Goal: Communication & Community: Answer question/provide support

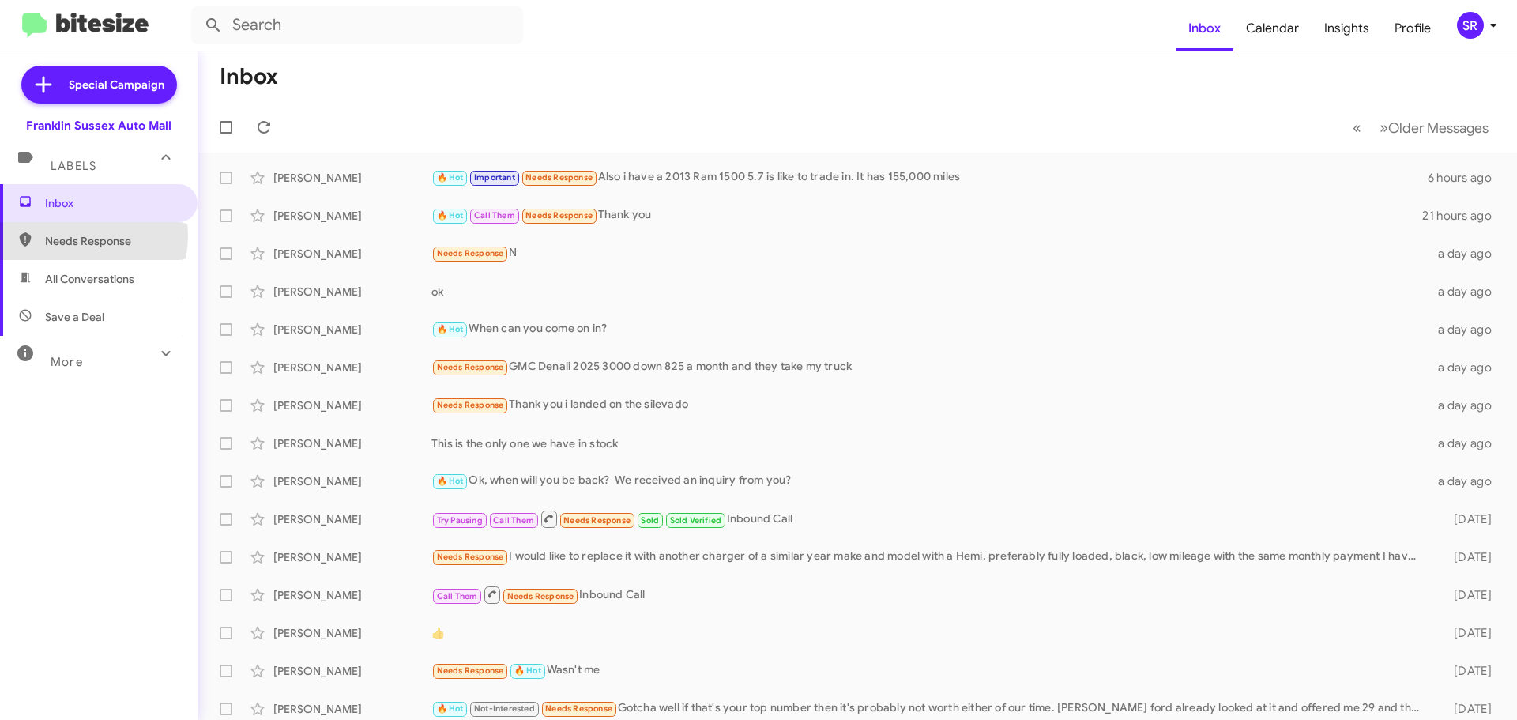
click at [75, 235] on span "Needs Response" at bounding box center [112, 241] width 134 height 16
type input "in:needs-response"
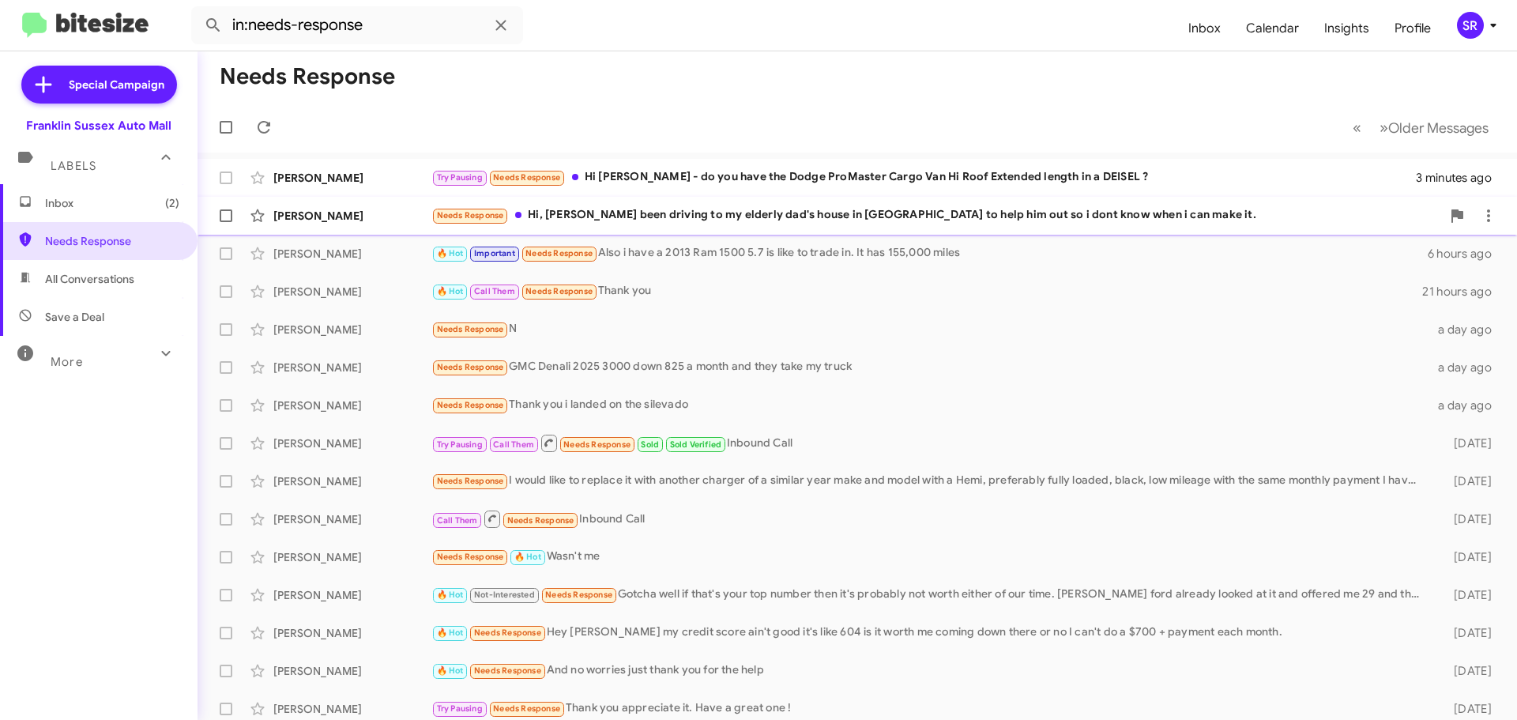
click at [751, 218] on div "Needs Response Hi, ive been driving to my elderly dad's house in [GEOGRAPHIC_DA…" at bounding box center [936, 215] width 1010 height 18
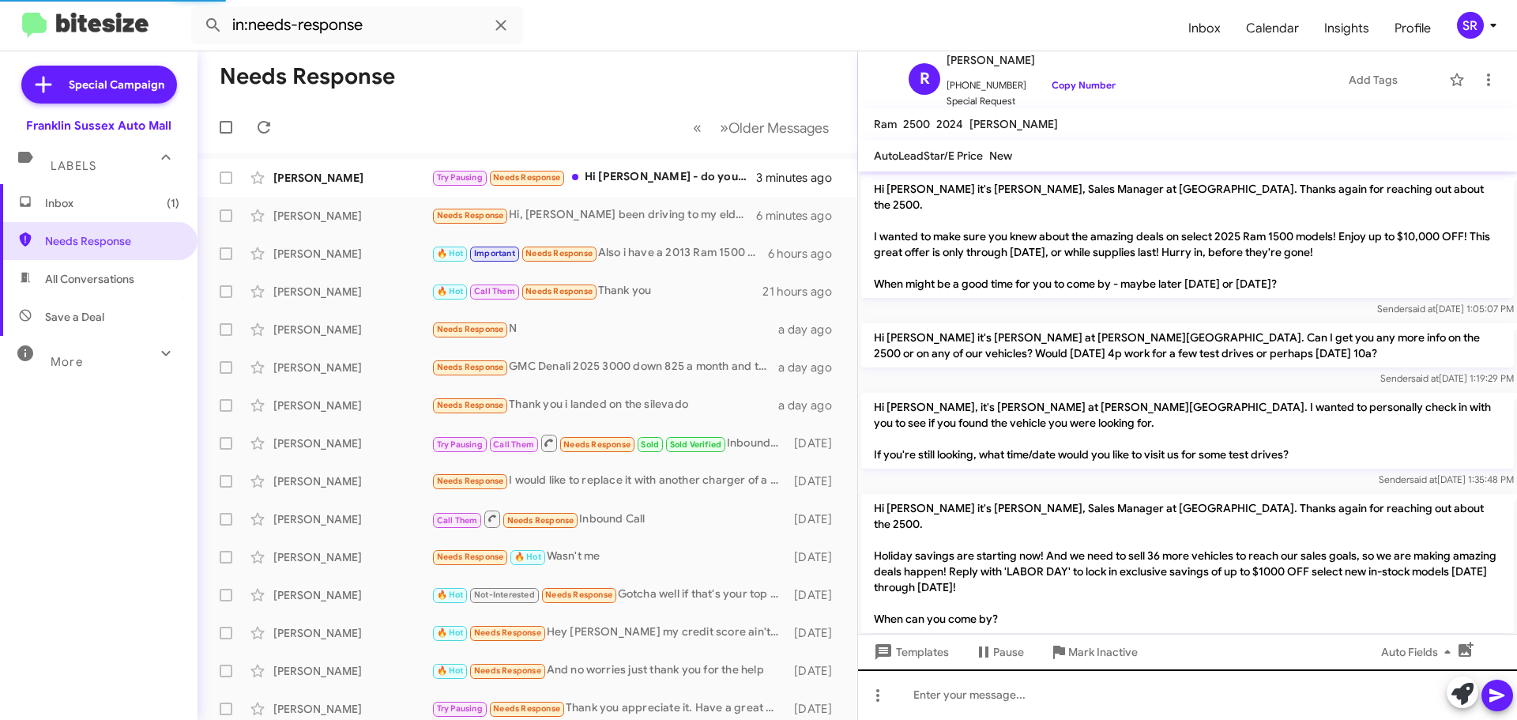
scroll to position [794, 0]
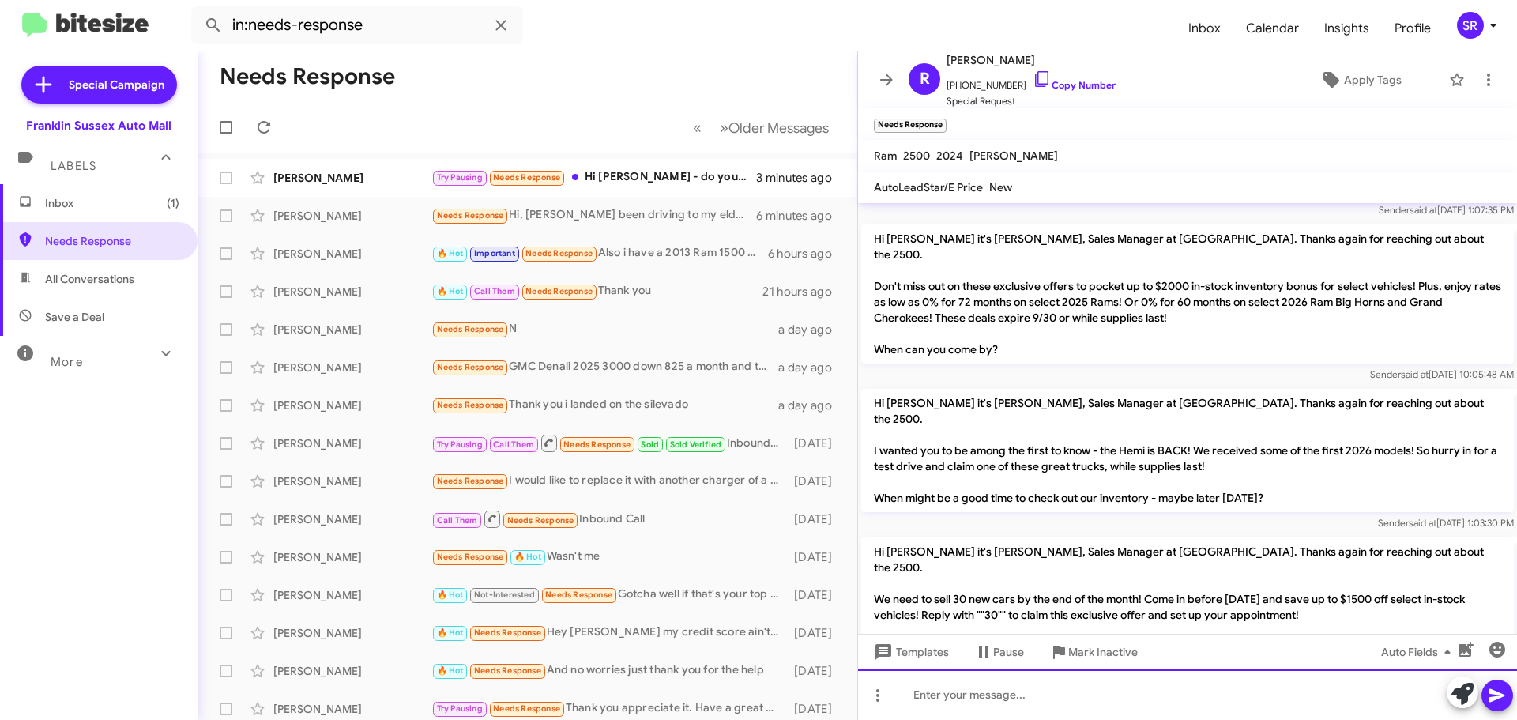
click at [973, 695] on div at bounding box center [1187, 694] width 659 height 51
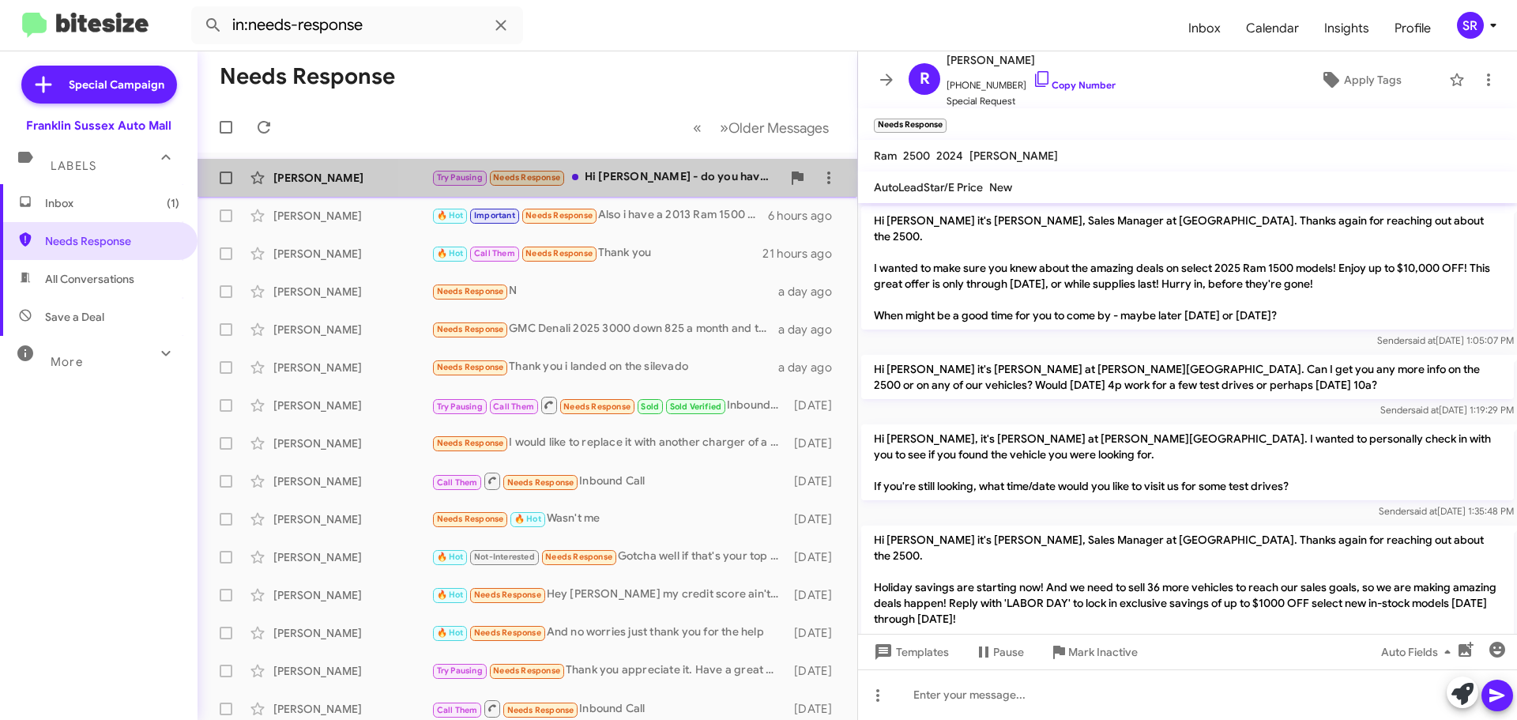
click at [646, 183] on div "Try Pausing Needs Response Hi [PERSON_NAME] - do you have the Dodge ProMaster C…" at bounding box center [606, 177] width 350 height 18
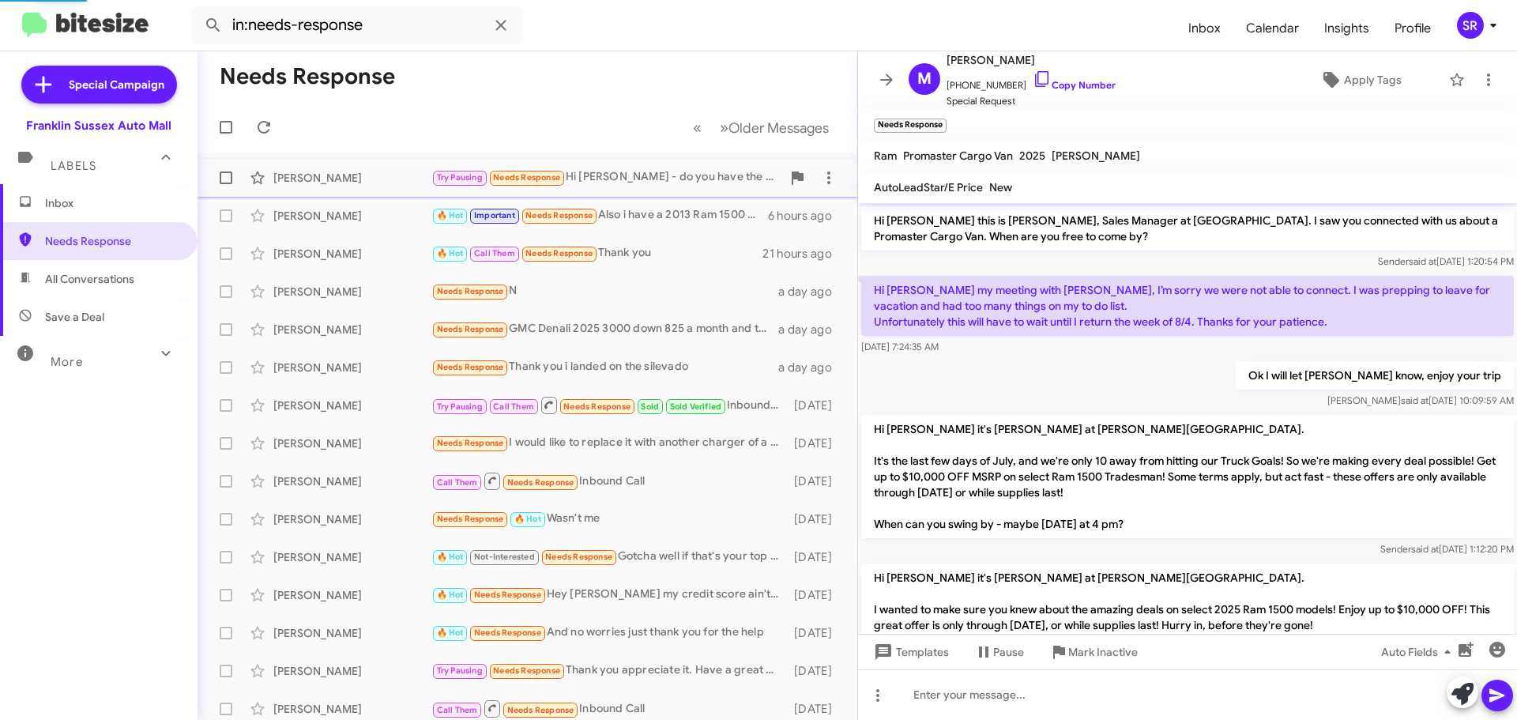
scroll to position [868, 0]
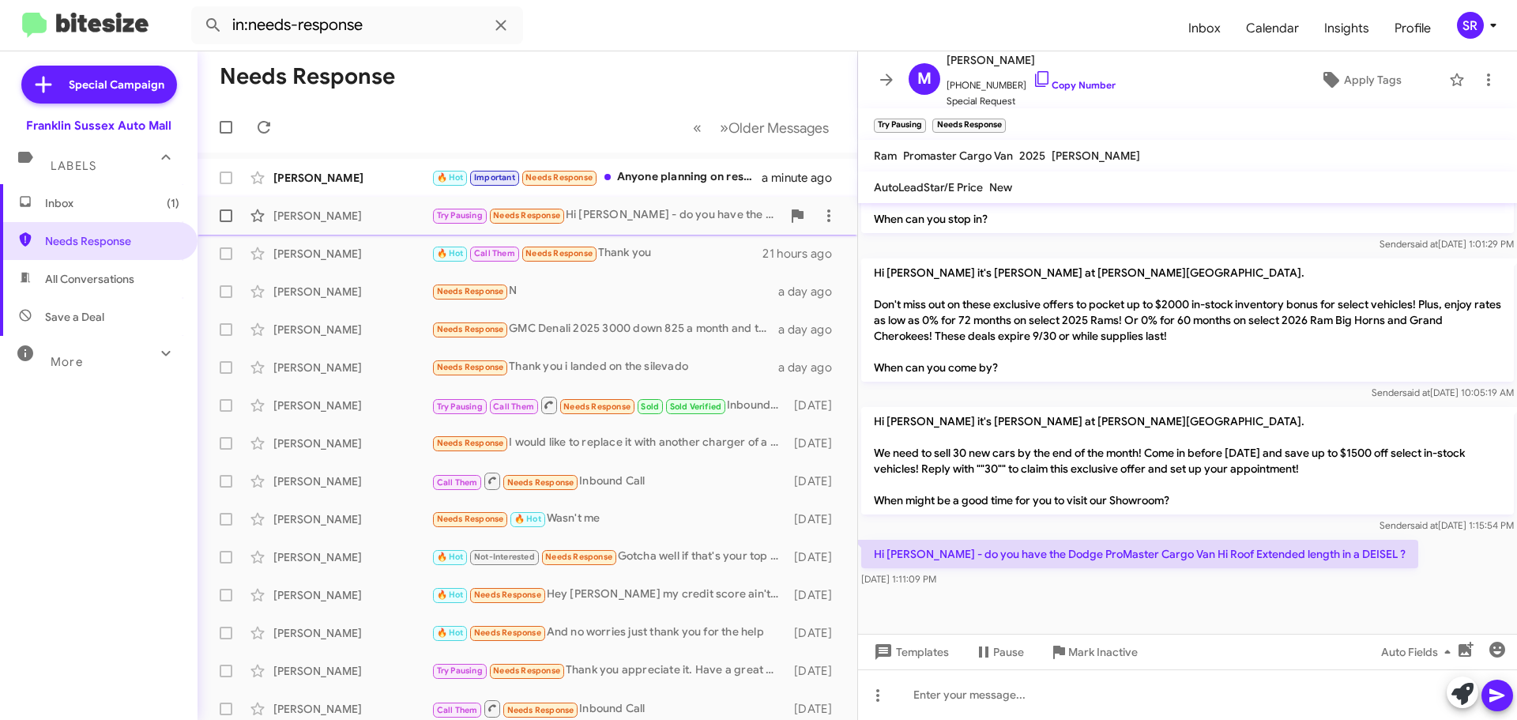
click at [602, 209] on div "Try Pausing Needs Response Hi [PERSON_NAME] - do you have the Dodge ProMaster C…" at bounding box center [606, 215] width 350 height 18
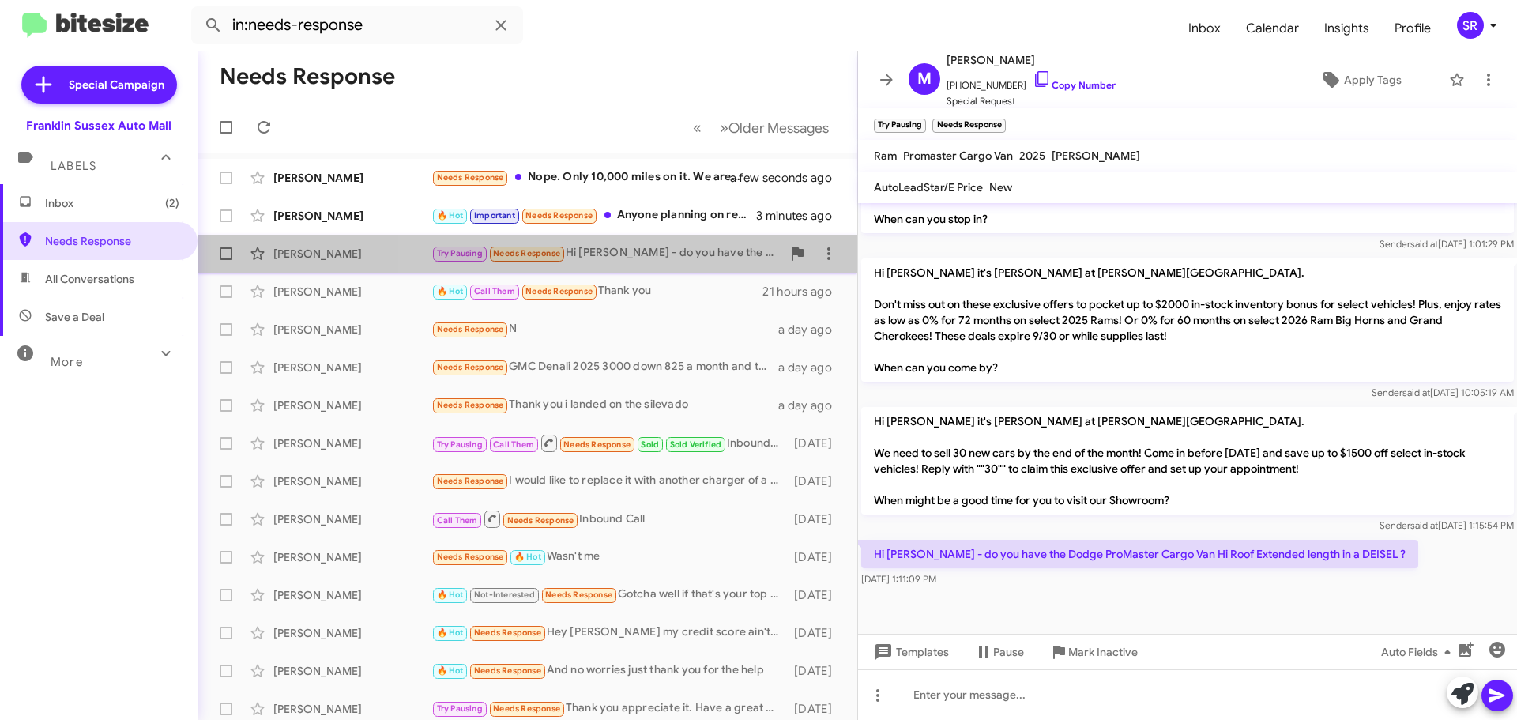
click at [622, 251] on div "Try Pausing Needs Response Hi [PERSON_NAME] - do you have the Dodge ProMaster C…" at bounding box center [606, 253] width 350 height 18
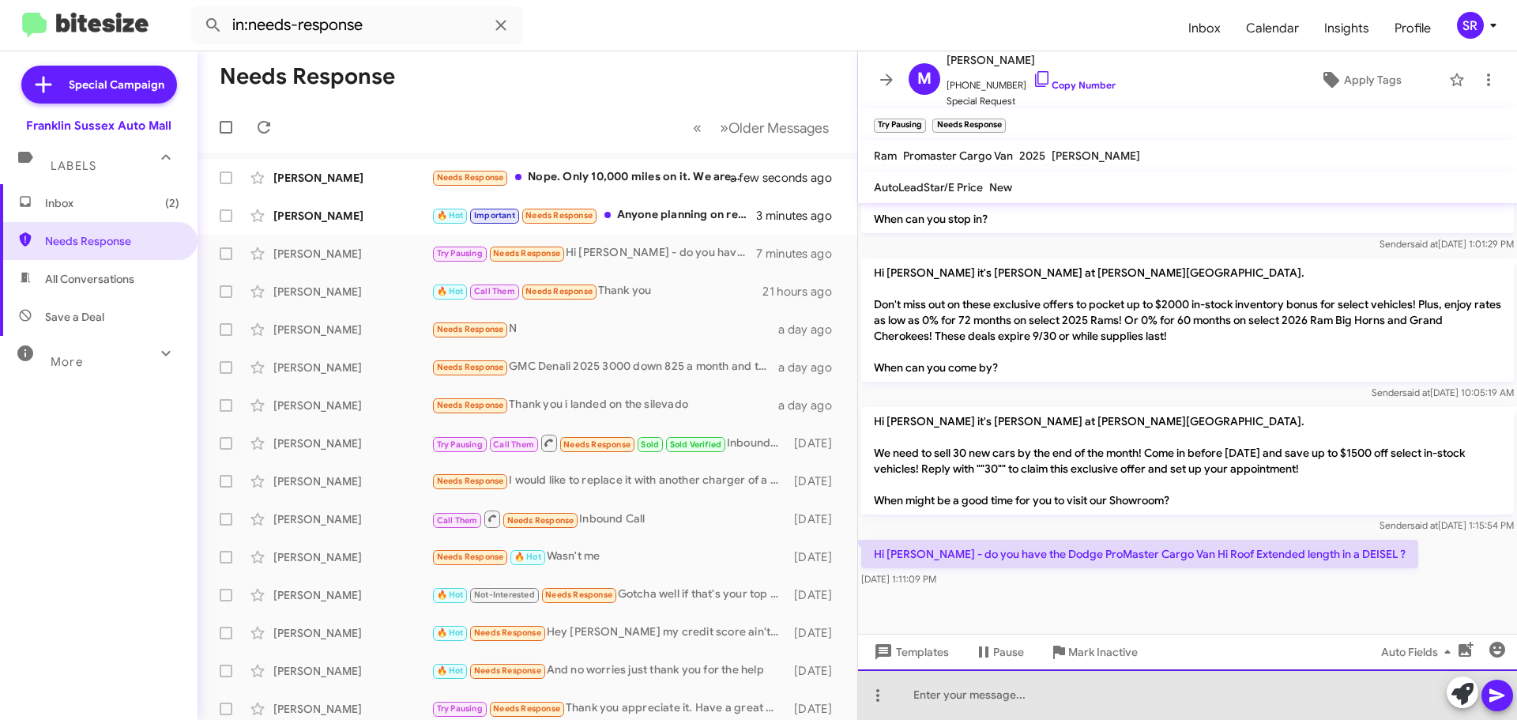
click at [955, 699] on div at bounding box center [1187, 694] width 659 height 51
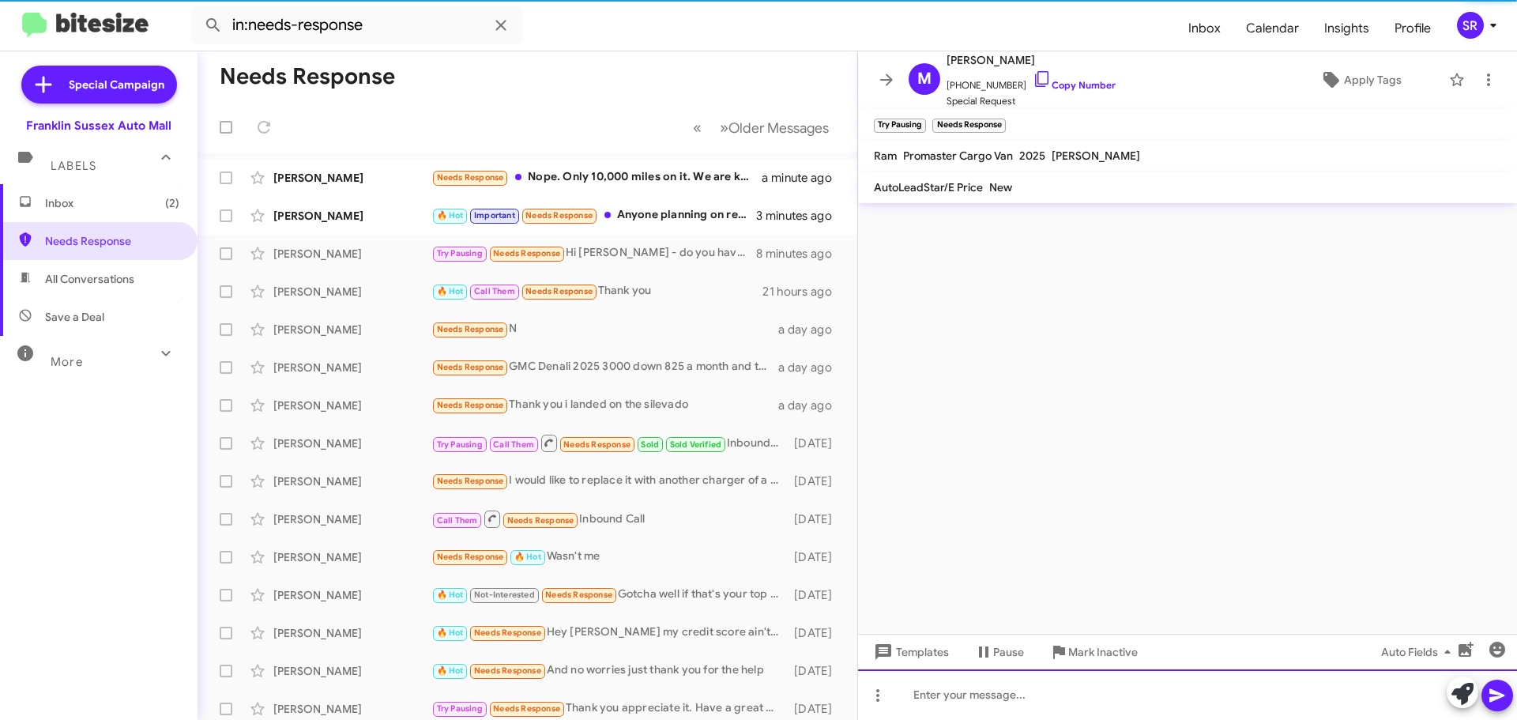
scroll to position [0, 0]
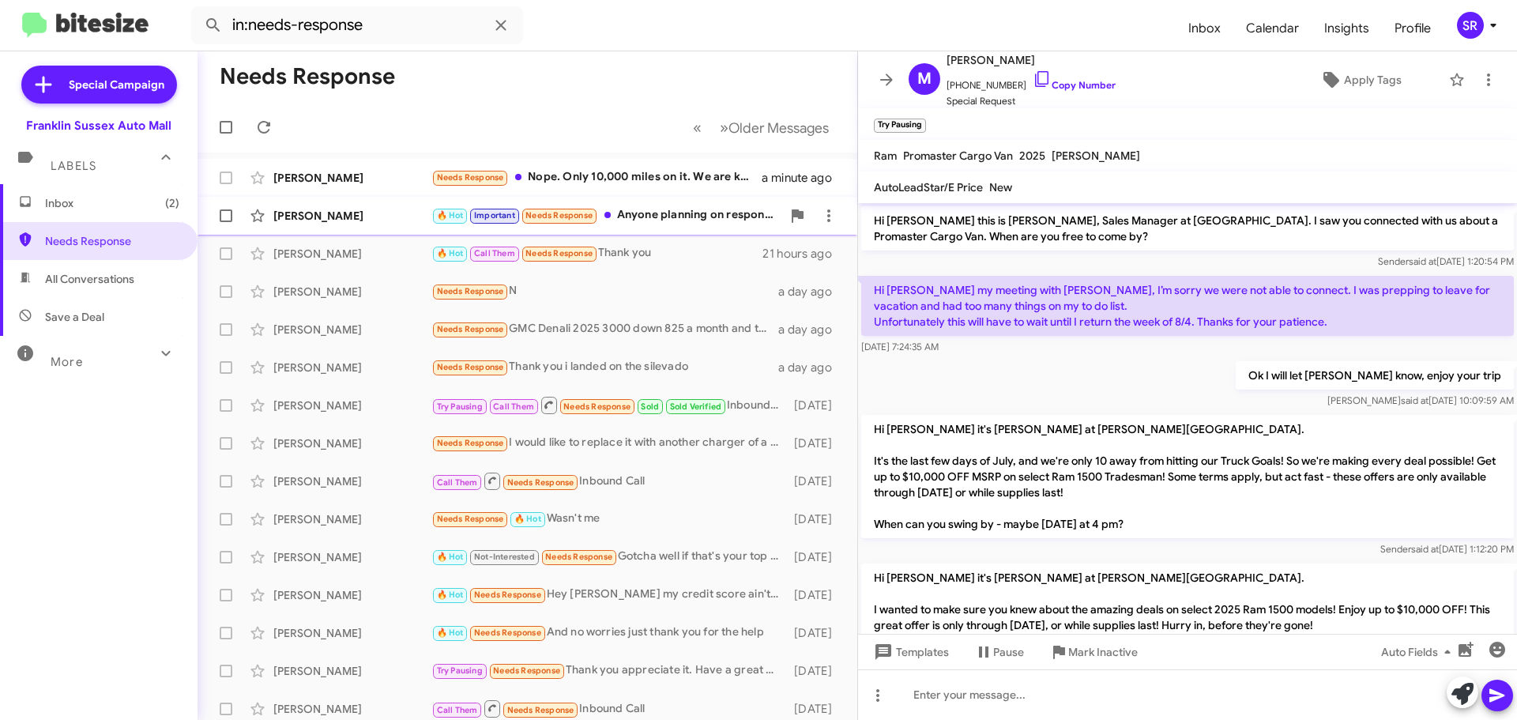
click at [668, 216] on div "🔥 Hot Important Needs Response Anyone planning on responding" at bounding box center [606, 215] width 350 height 18
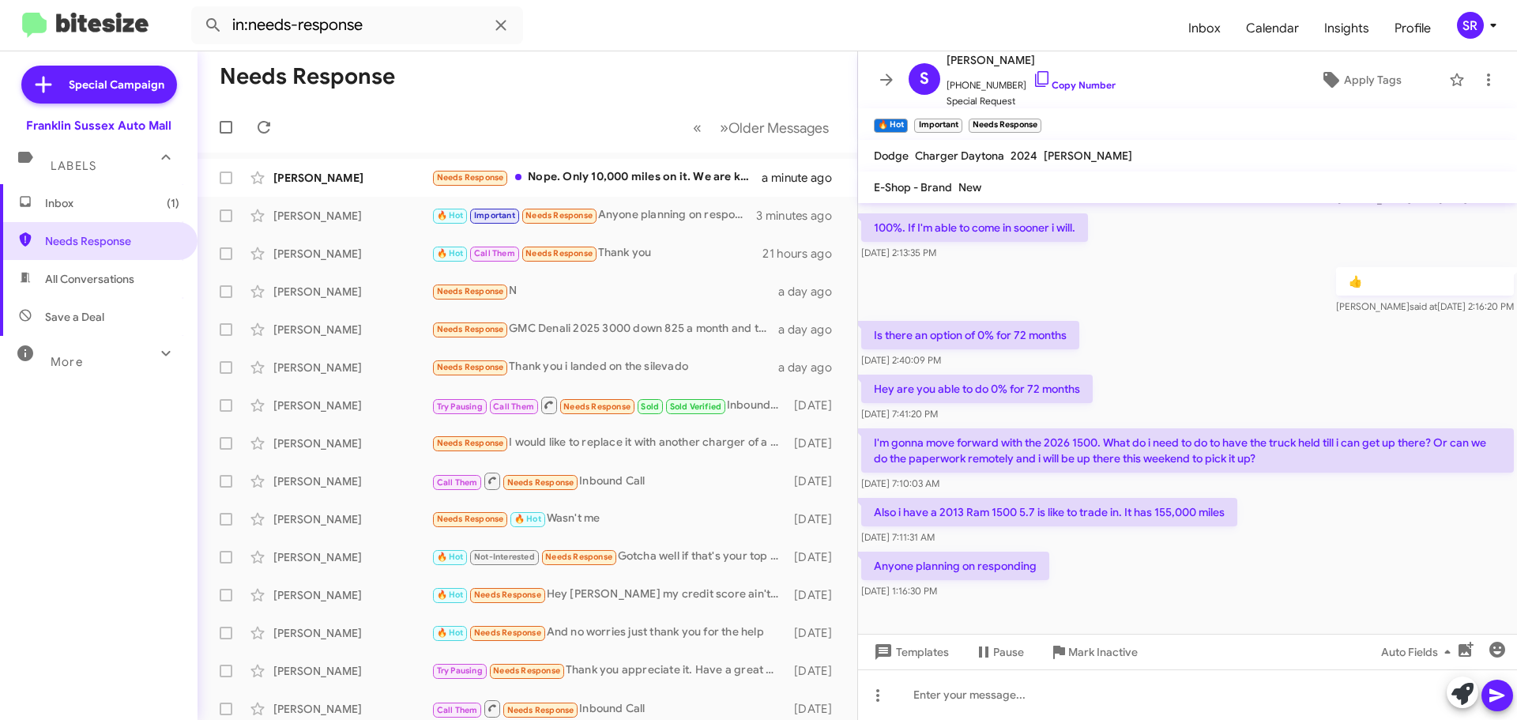
scroll to position [786, 0]
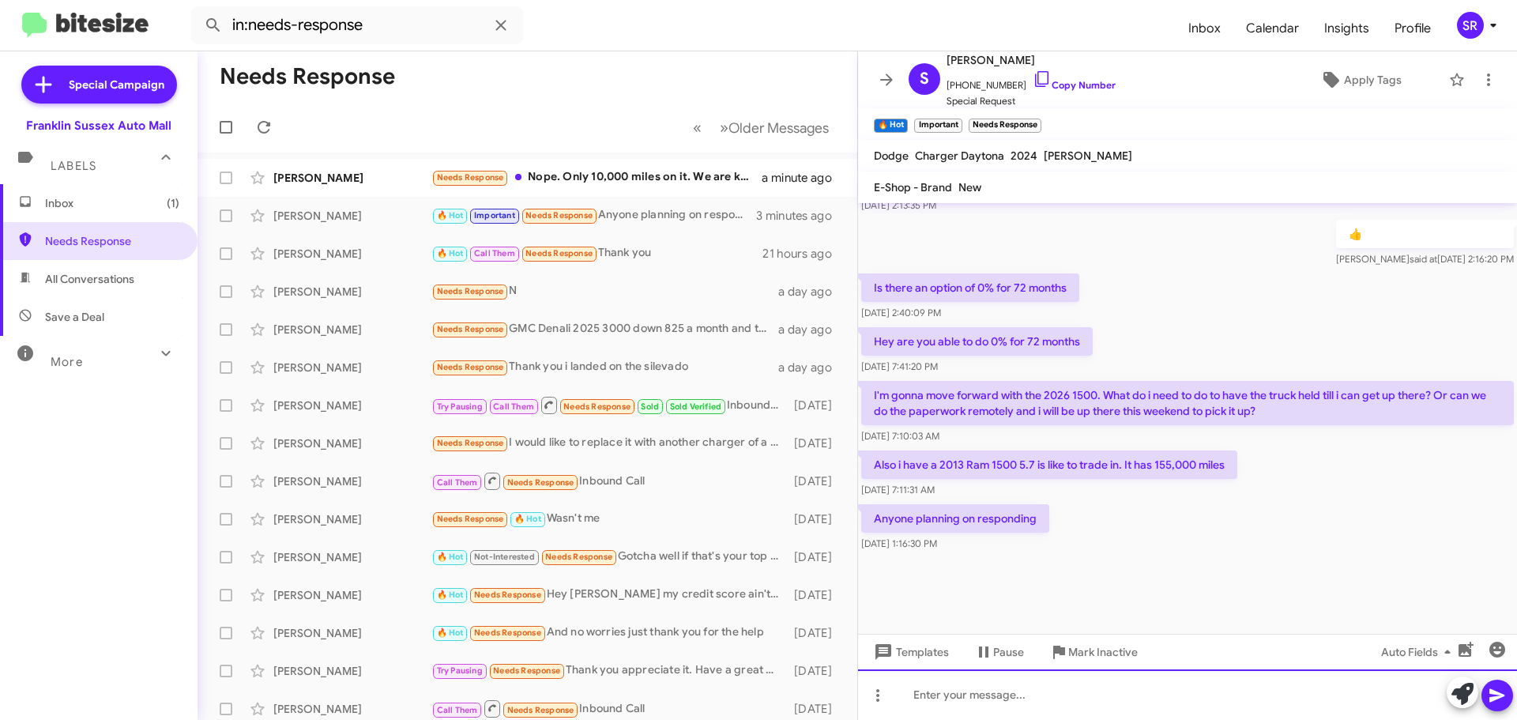
click at [966, 689] on div at bounding box center [1187, 694] width 659 height 51
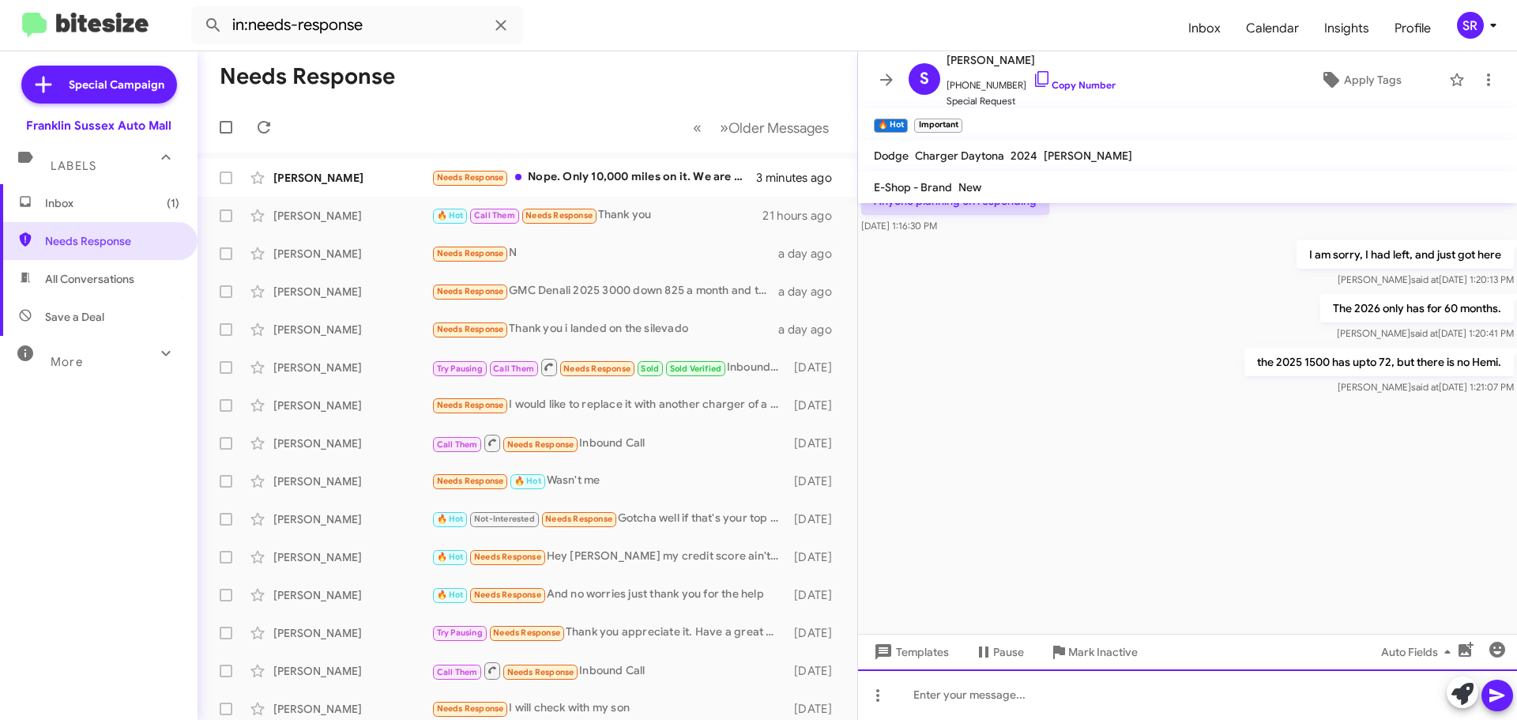
scroll to position [3893, 0]
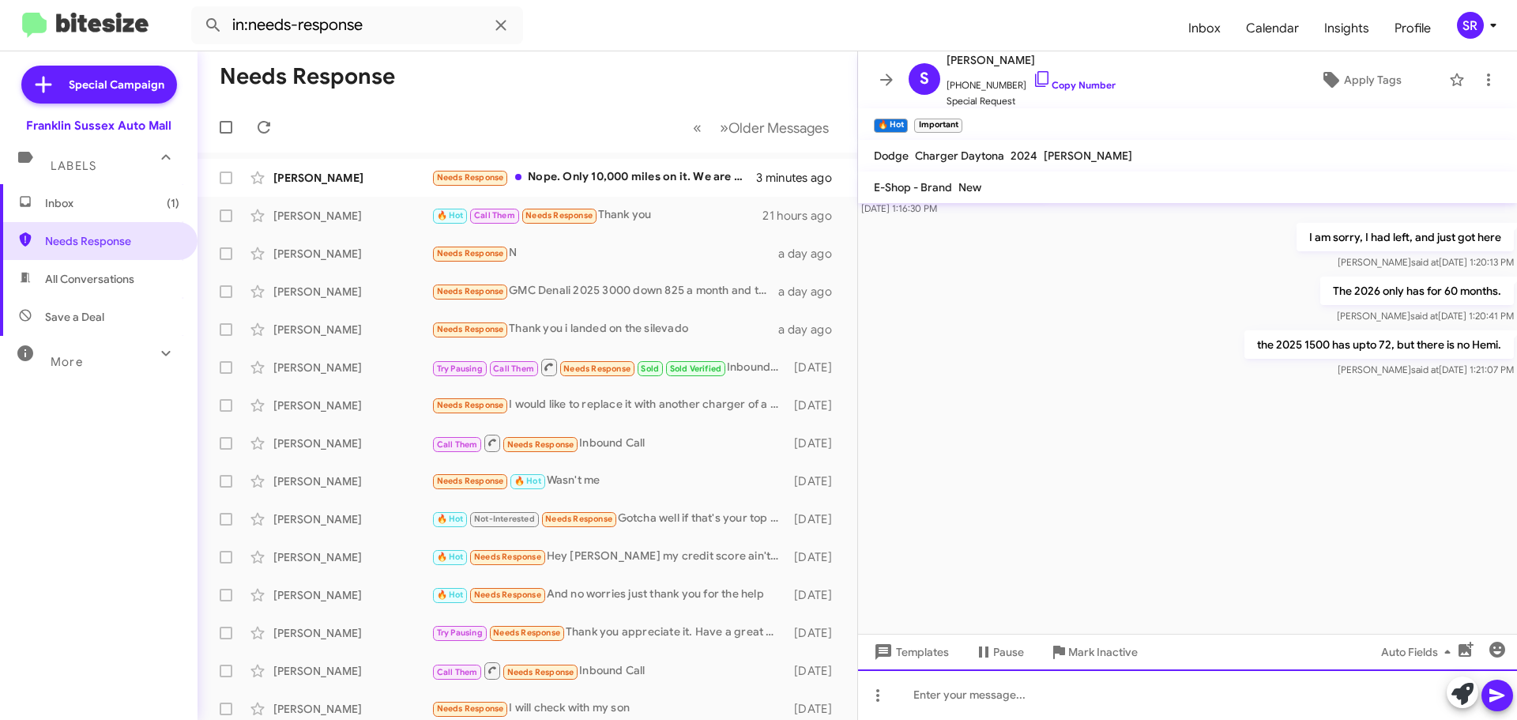
click at [1001, 695] on div at bounding box center [1187, 694] width 659 height 51
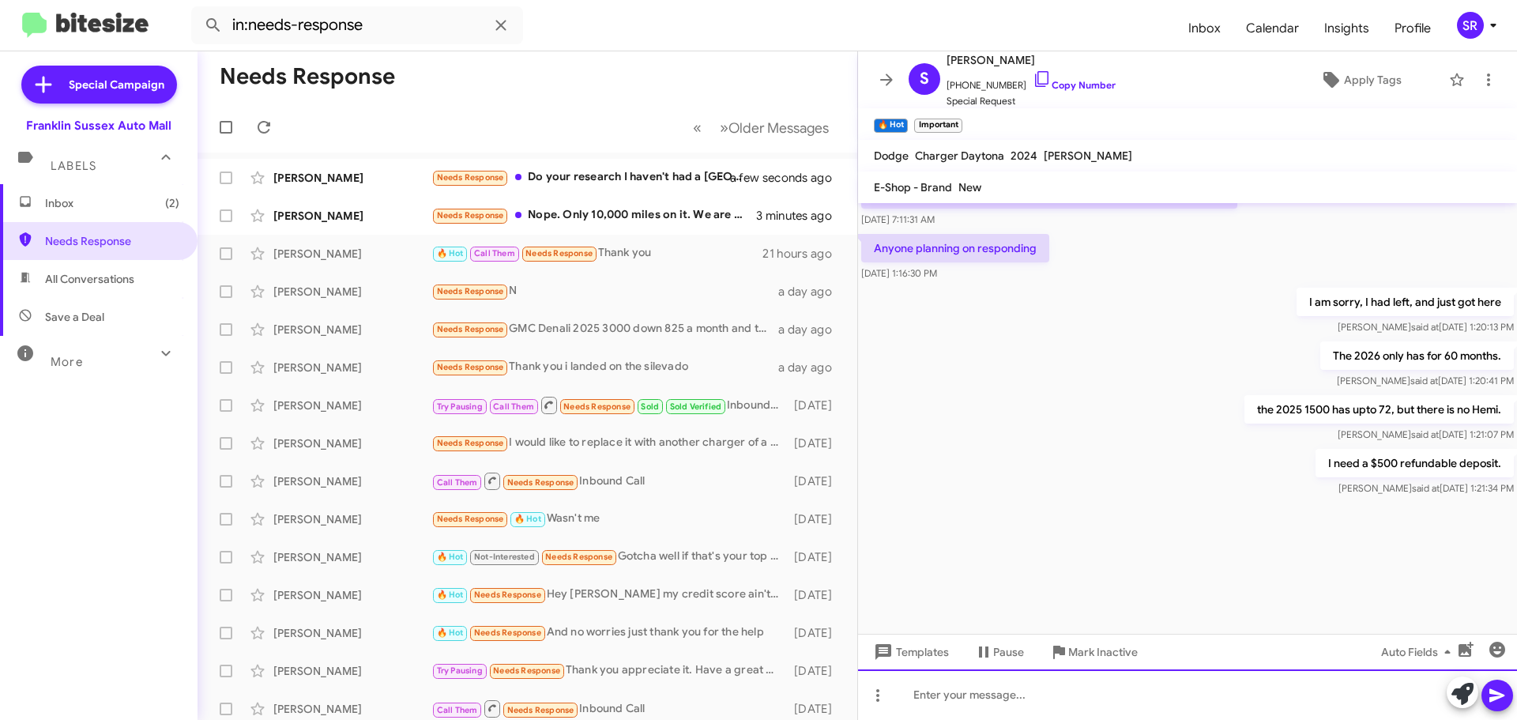
scroll to position [3635, 0]
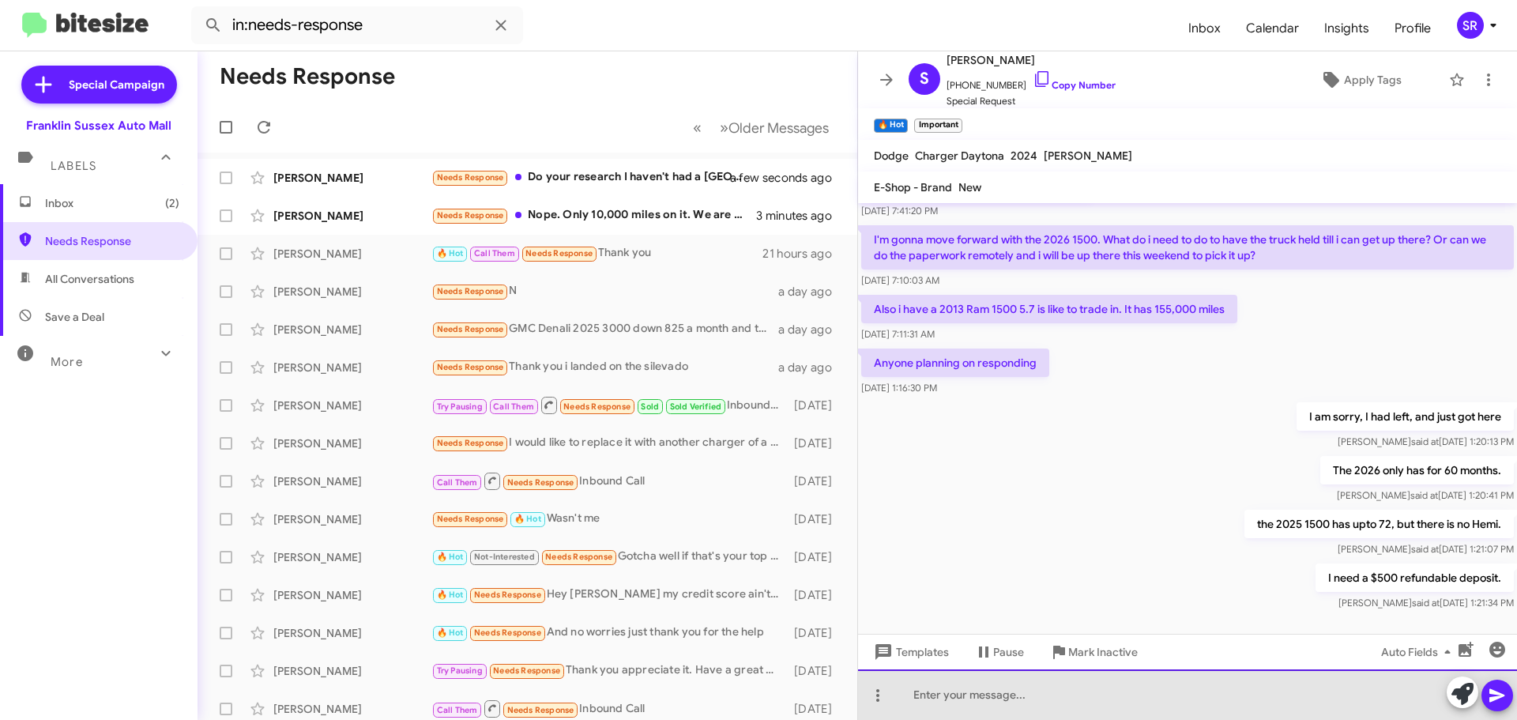
click at [945, 707] on div at bounding box center [1187, 694] width 659 height 51
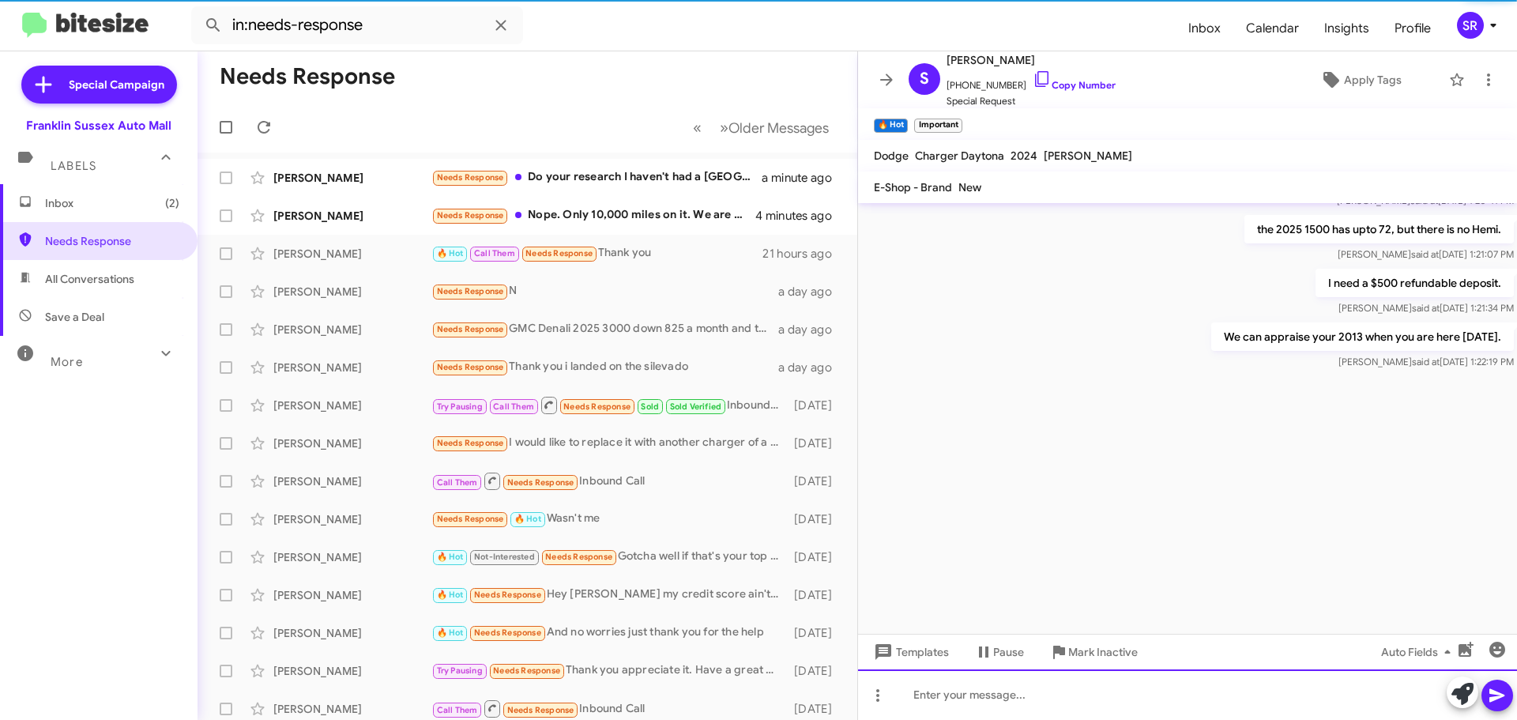
scroll to position [4008, 0]
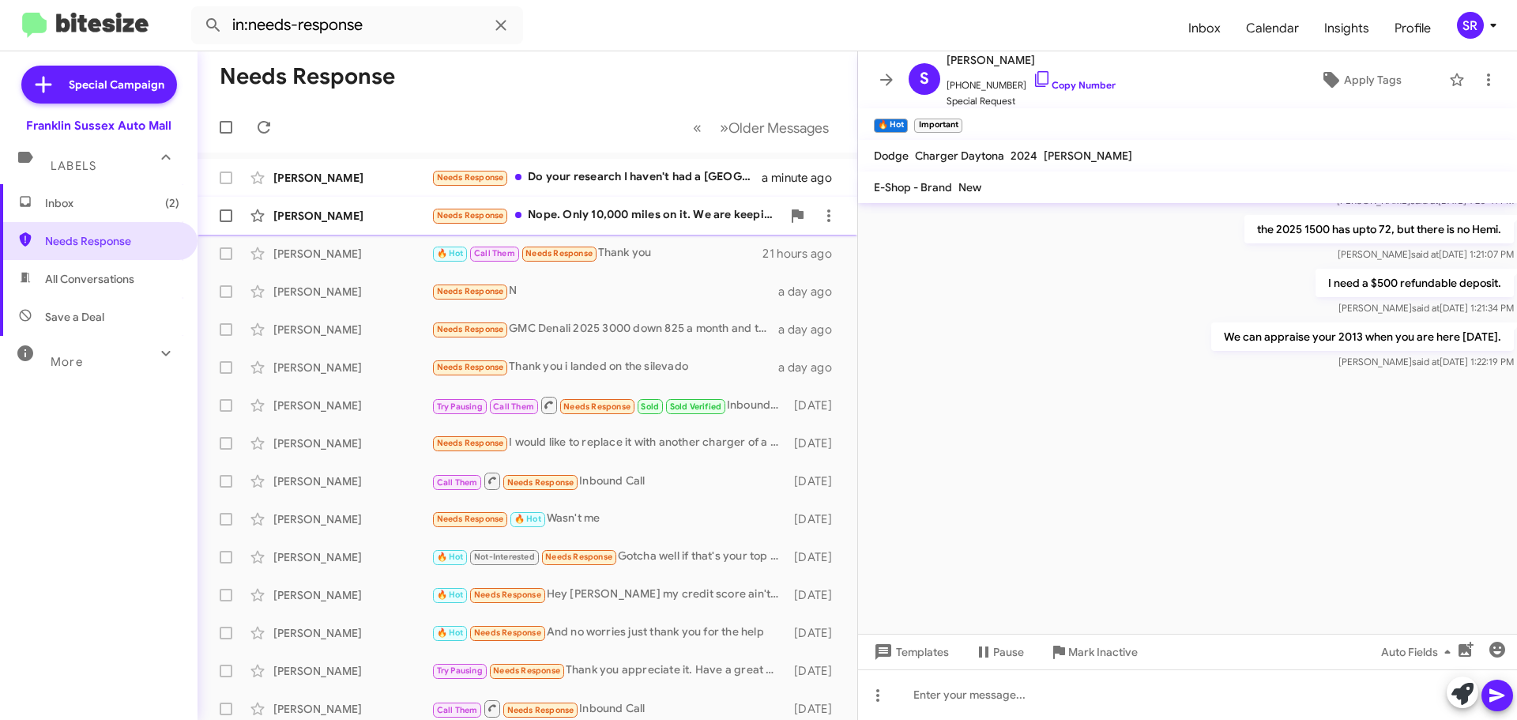
click at [612, 220] on div "Needs Response Nope. Only 10,000 miles on it. We are keeping it" at bounding box center [606, 215] width 350 height 18
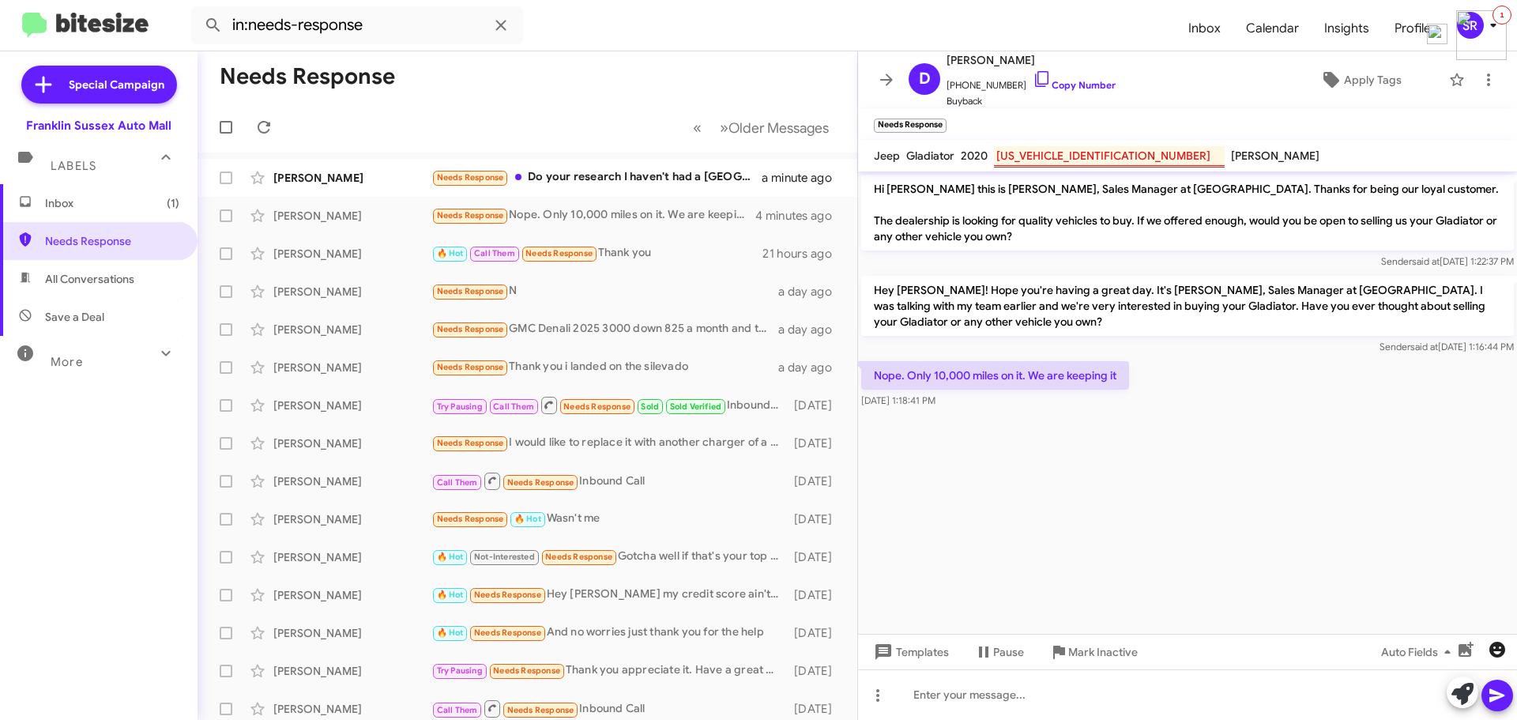
click at [1496, 648] on icon "button" at bounding box center [1497, 650] width 16 height 16
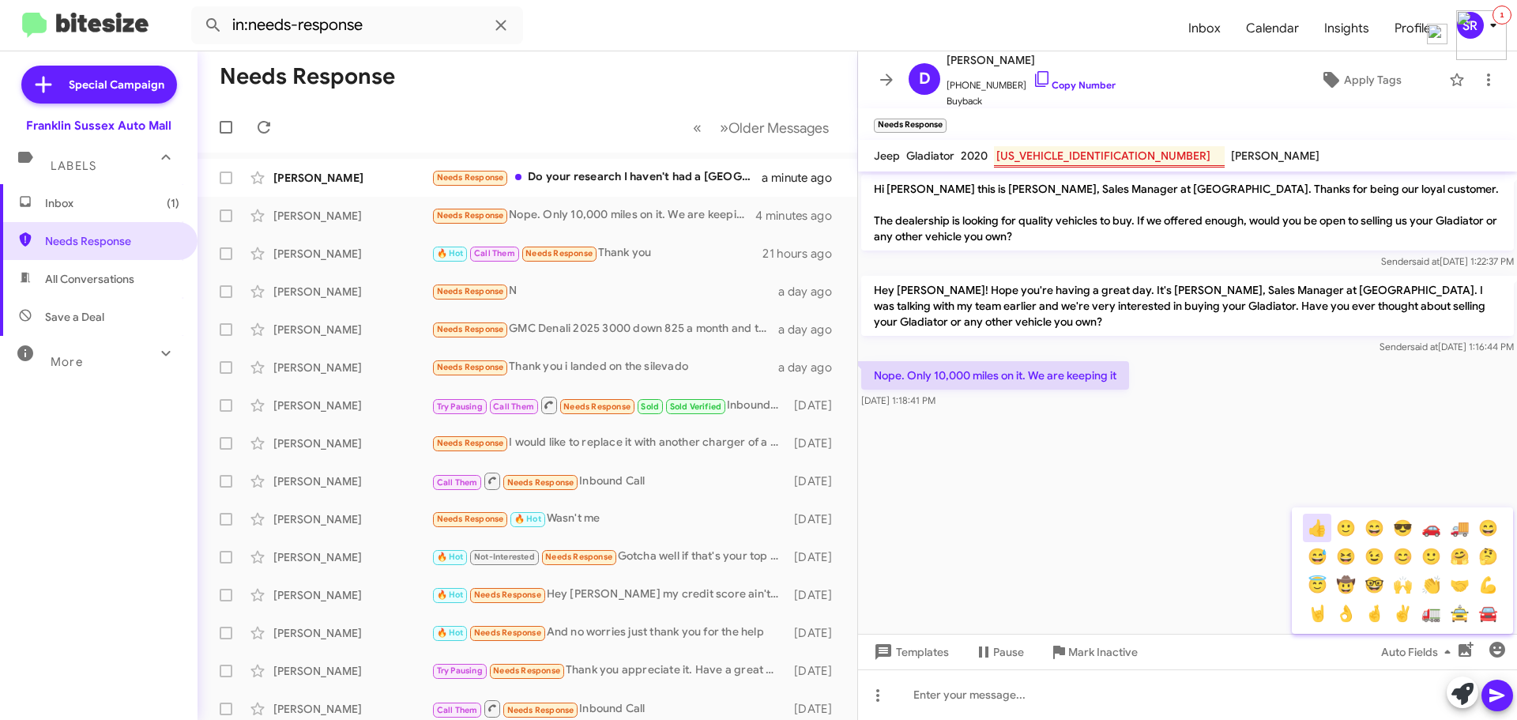
click at [1312, 532] on button "👍" at bounding box center [1317, 528] width 28 height 28
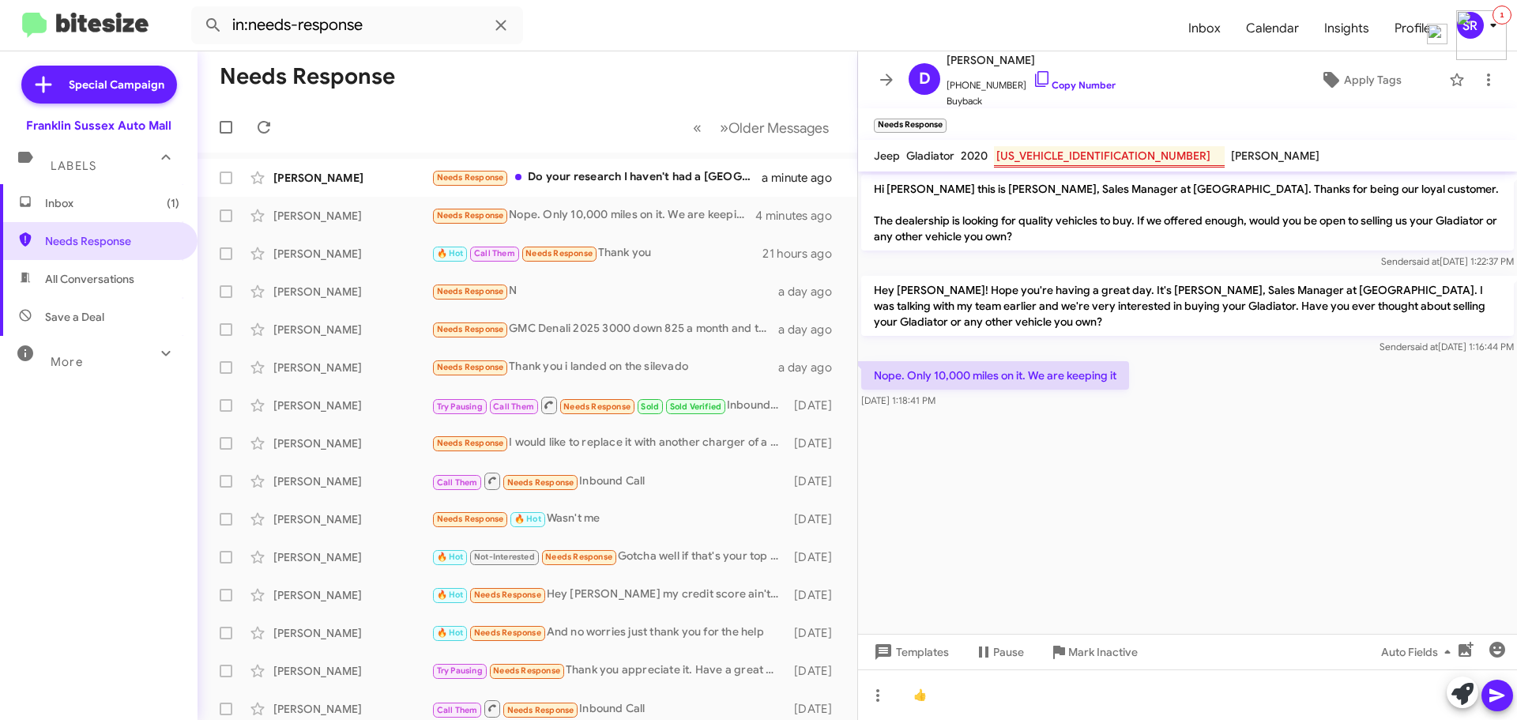
click at [1486, 693] on button at bounding box center [1497, 696] width 32 height 32
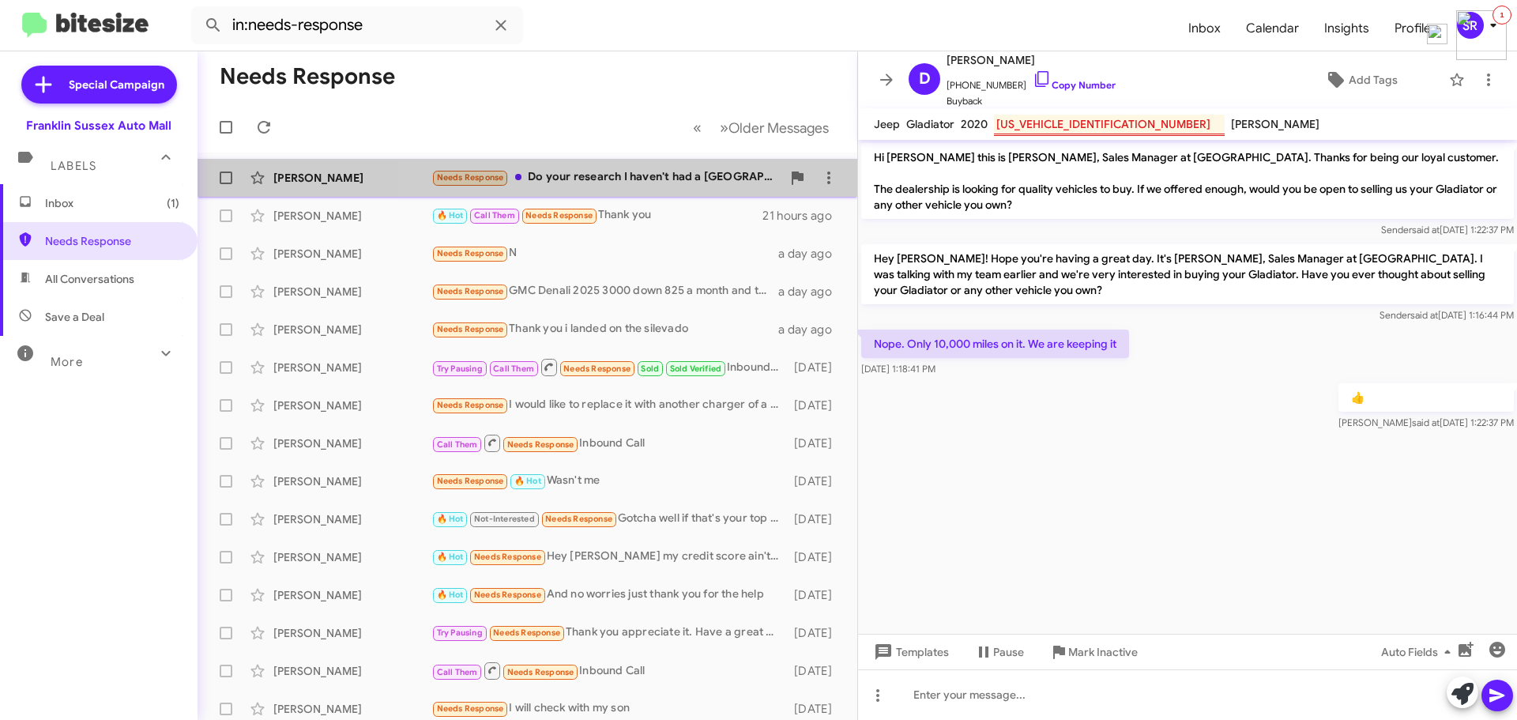
click at [658, 173] on div "Needs Response Do your research I haven't had a [GEOGRAPHIC_DATA] in a few year…" at bounding box center [606, 177] width 350 height 18
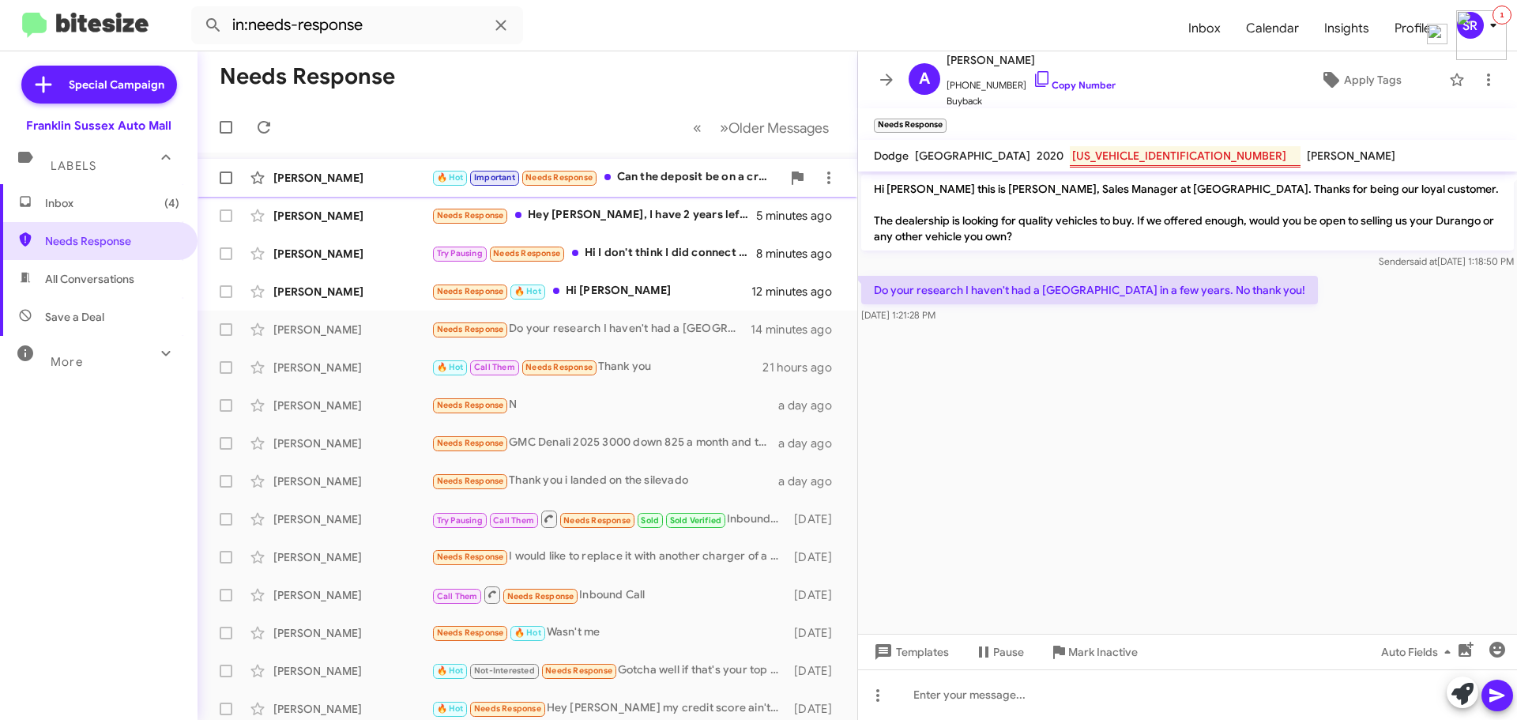
click at [640, 176] on div "🔥 Hot Important Needs Response Can the deposit be on a credit card" at bounding box center [606, 177] width 350 height 18
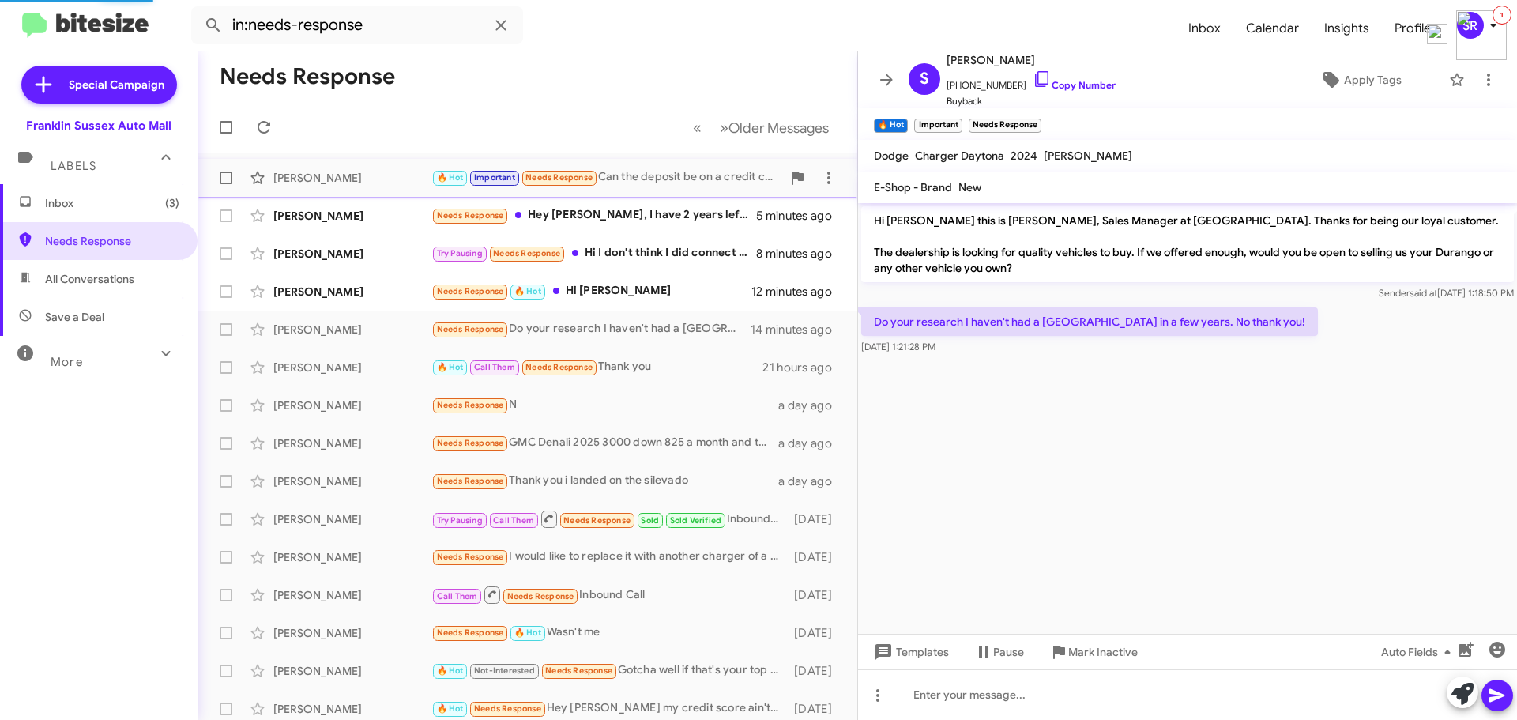
scroll to position [755, 0]
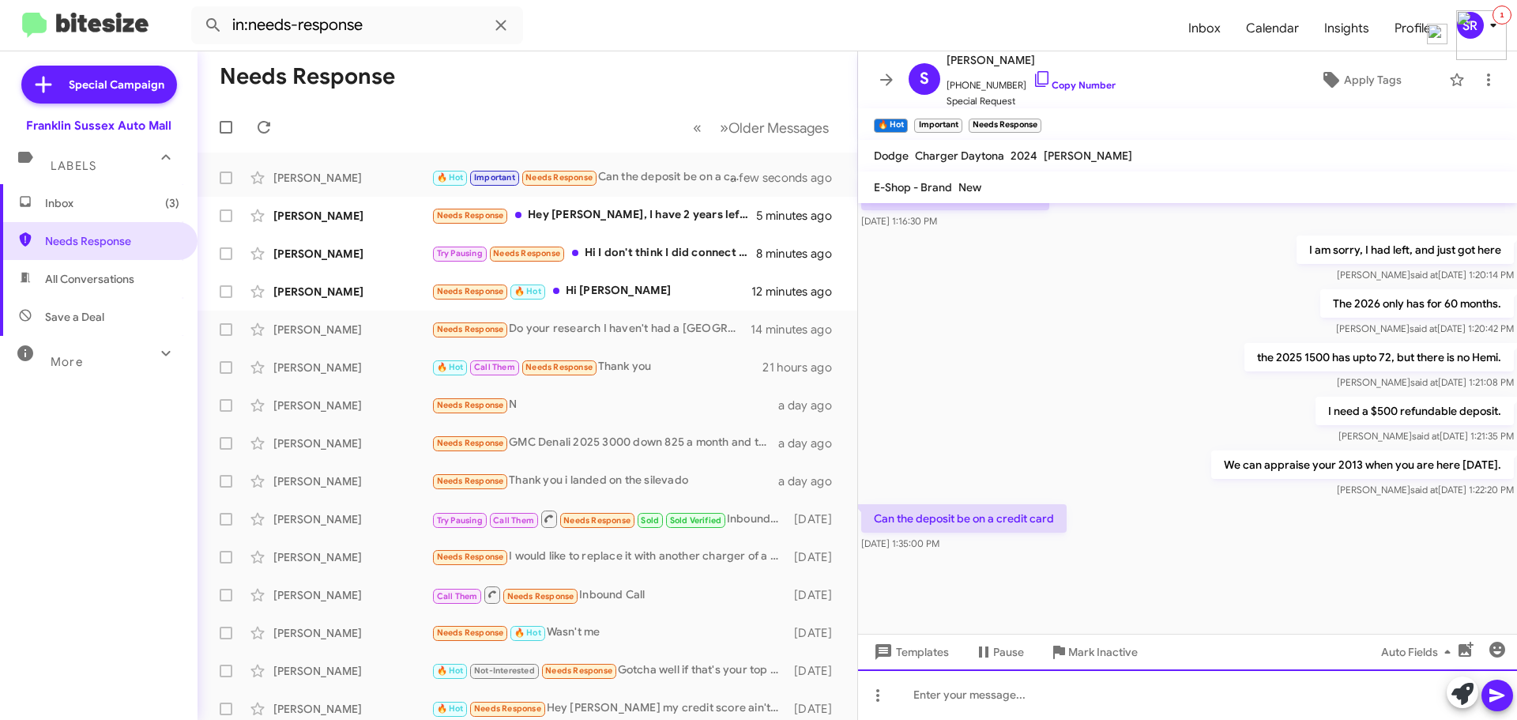
click at [1083, 706] on div at bounding box center [1187, 694] width 659 height 51
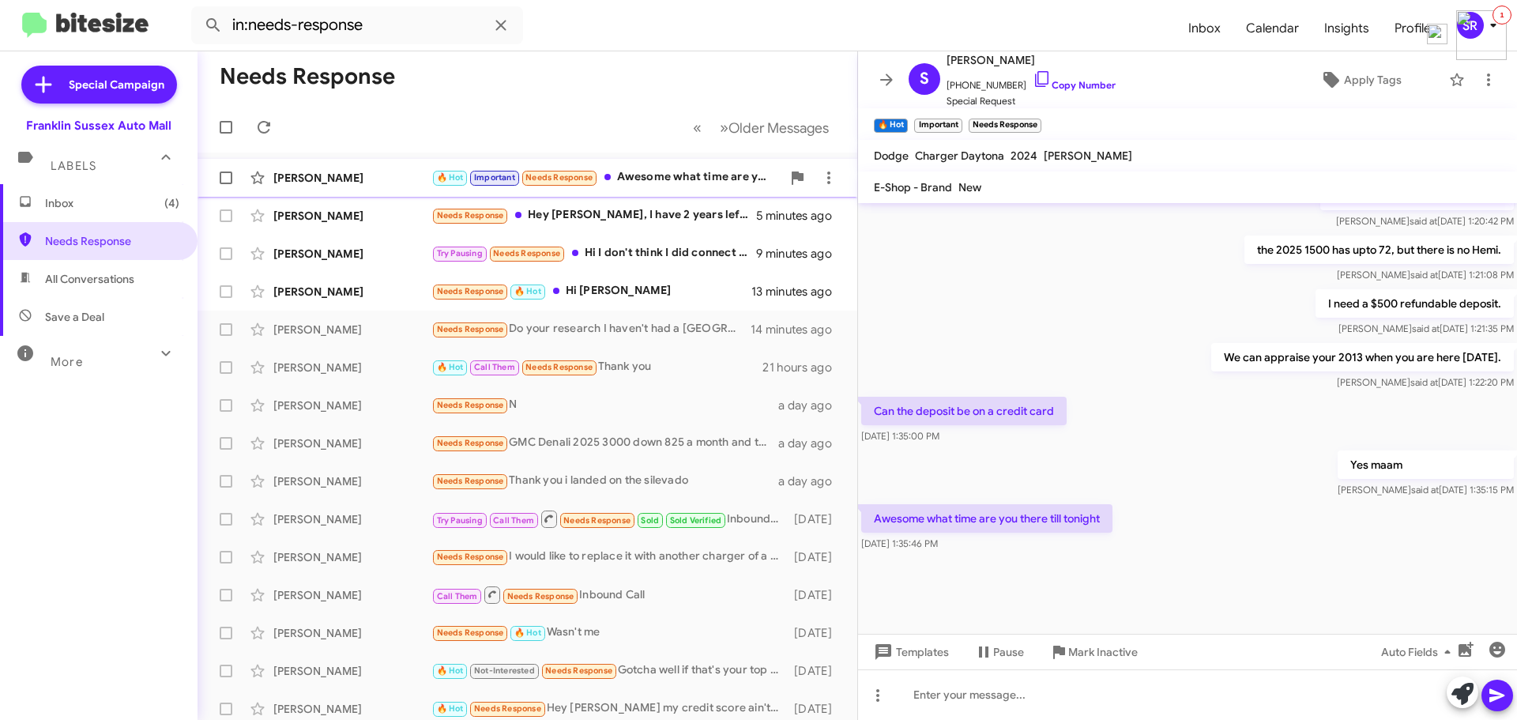
click at [674, 185] on div "🔥 Hot Important Needs Response Awesome what time are you there till tonight" at bounding box center [606, 177] width 350 height 18
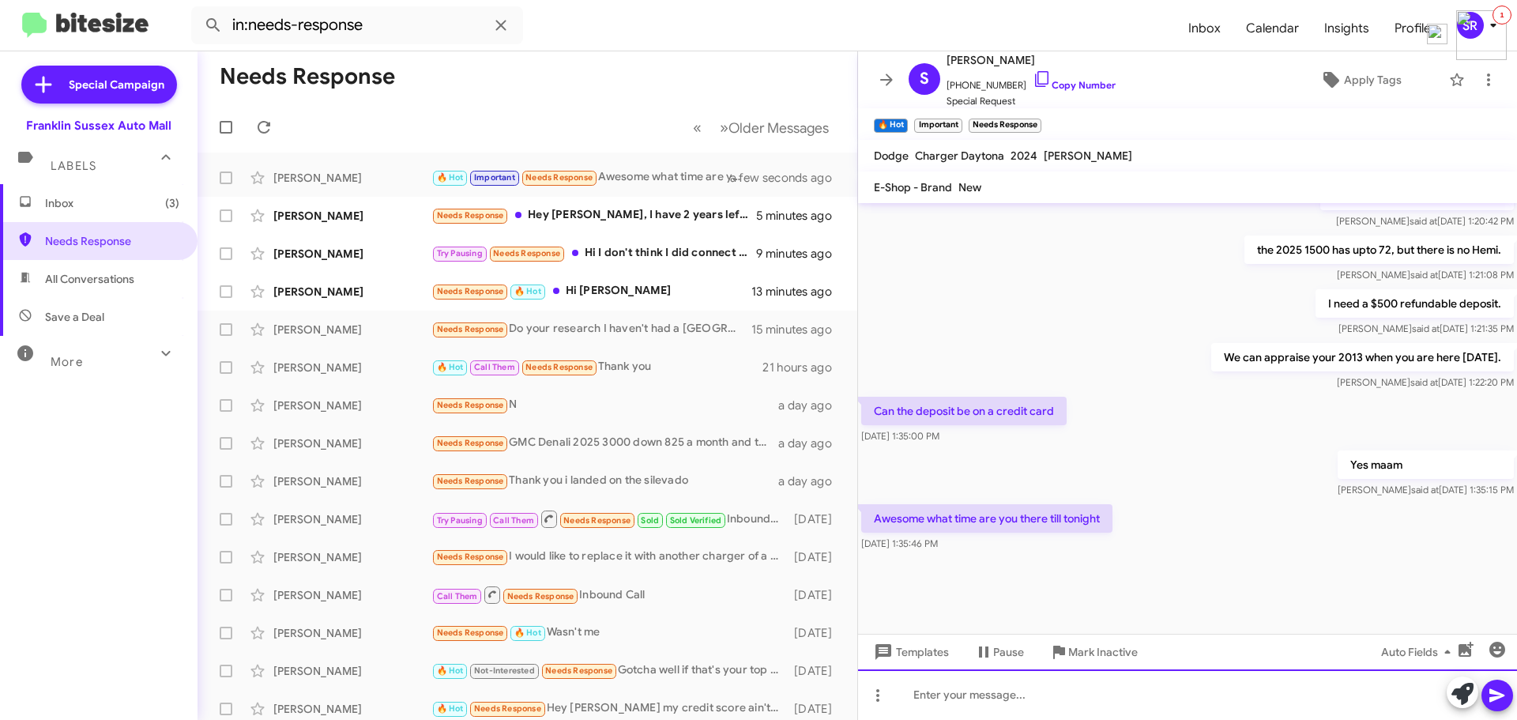
click at [1053, 690] on div at bounding box center [1187, 694] width 659 height 51
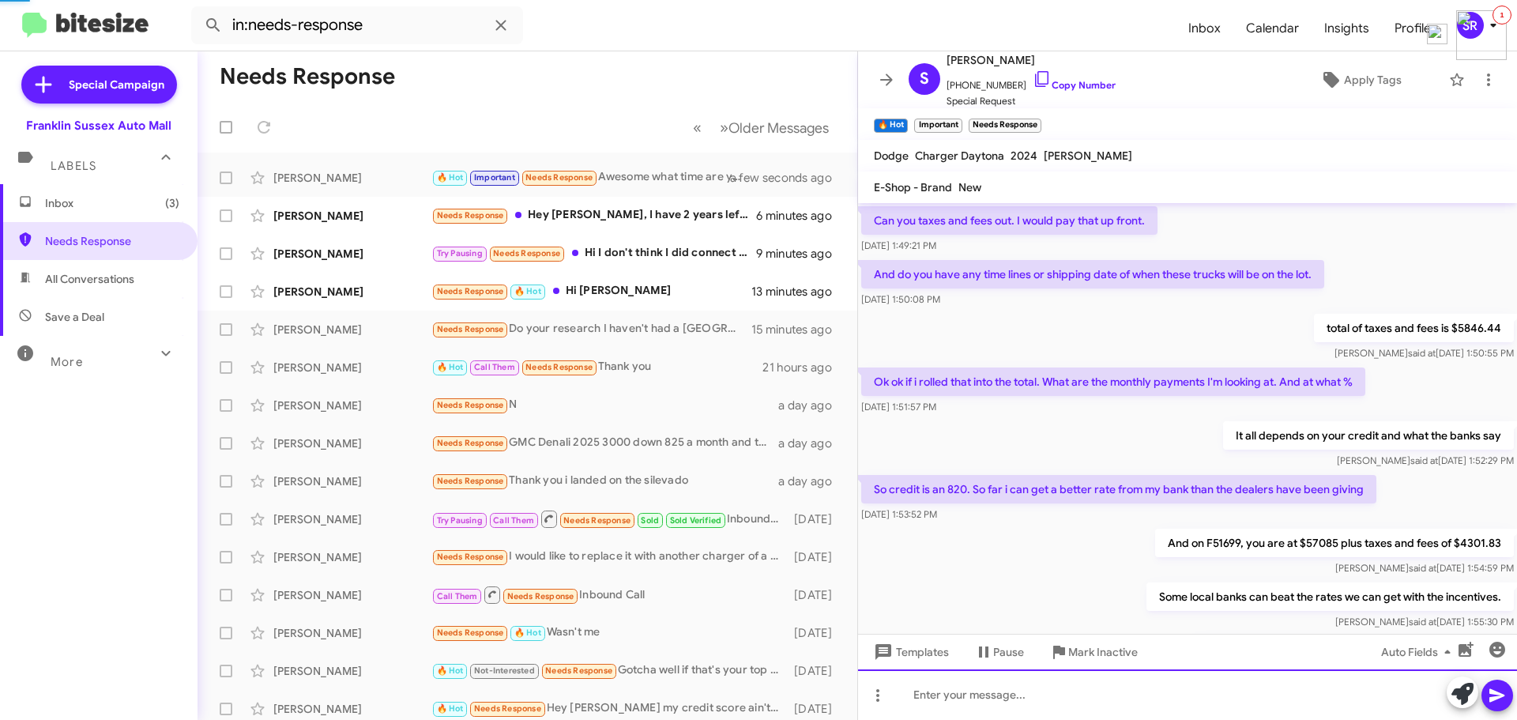
scroll to position [79, 0]
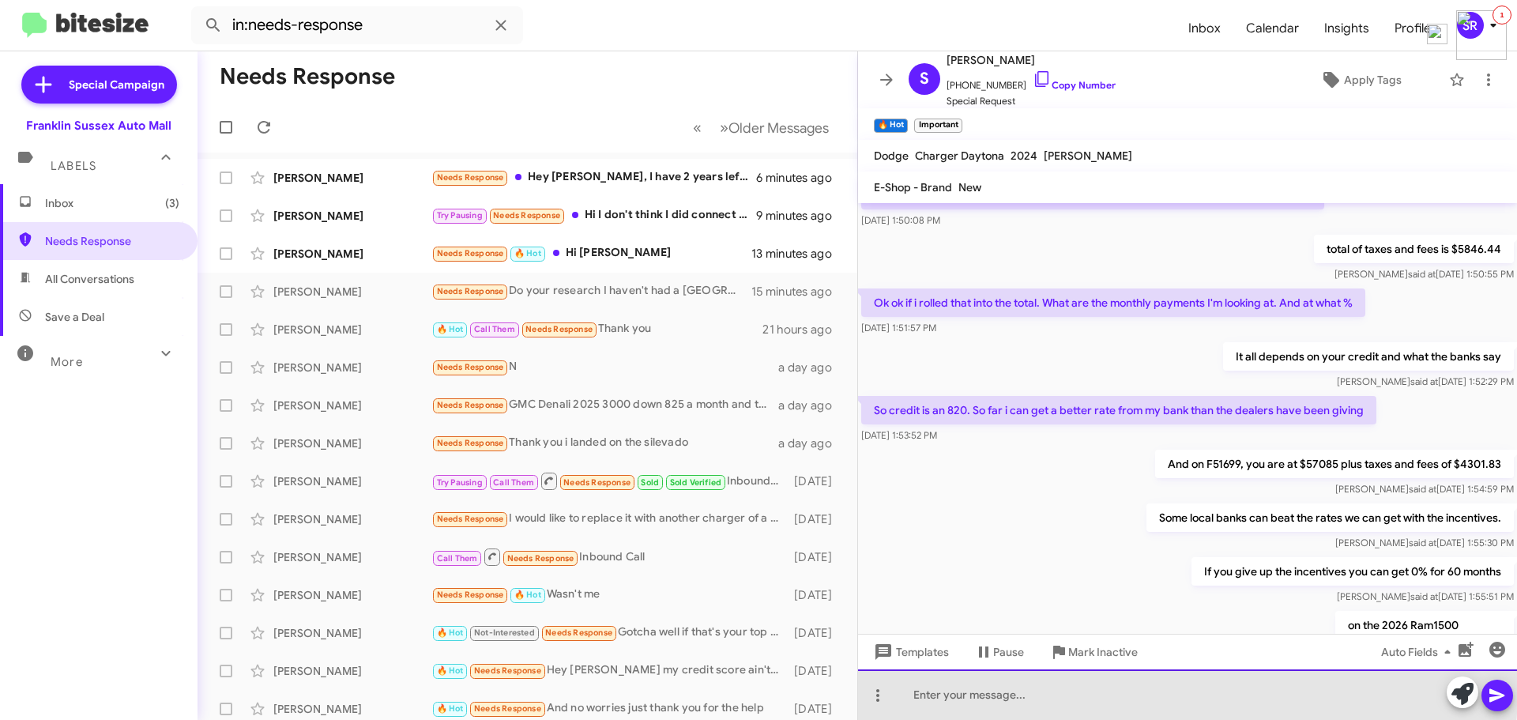
click at [991, 686] on div at bounding box center [1187, 694] width 659 height 51
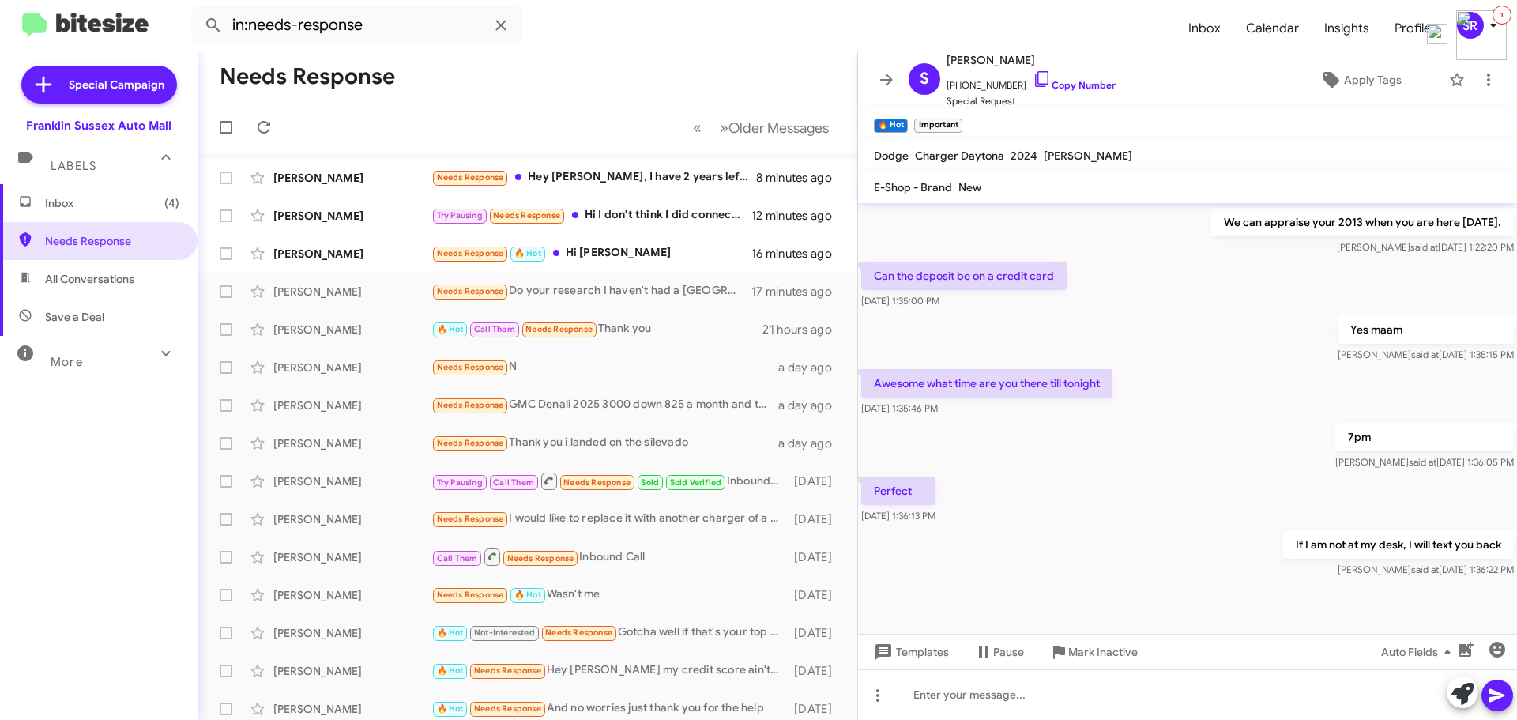
scroll to position [2013, 0]
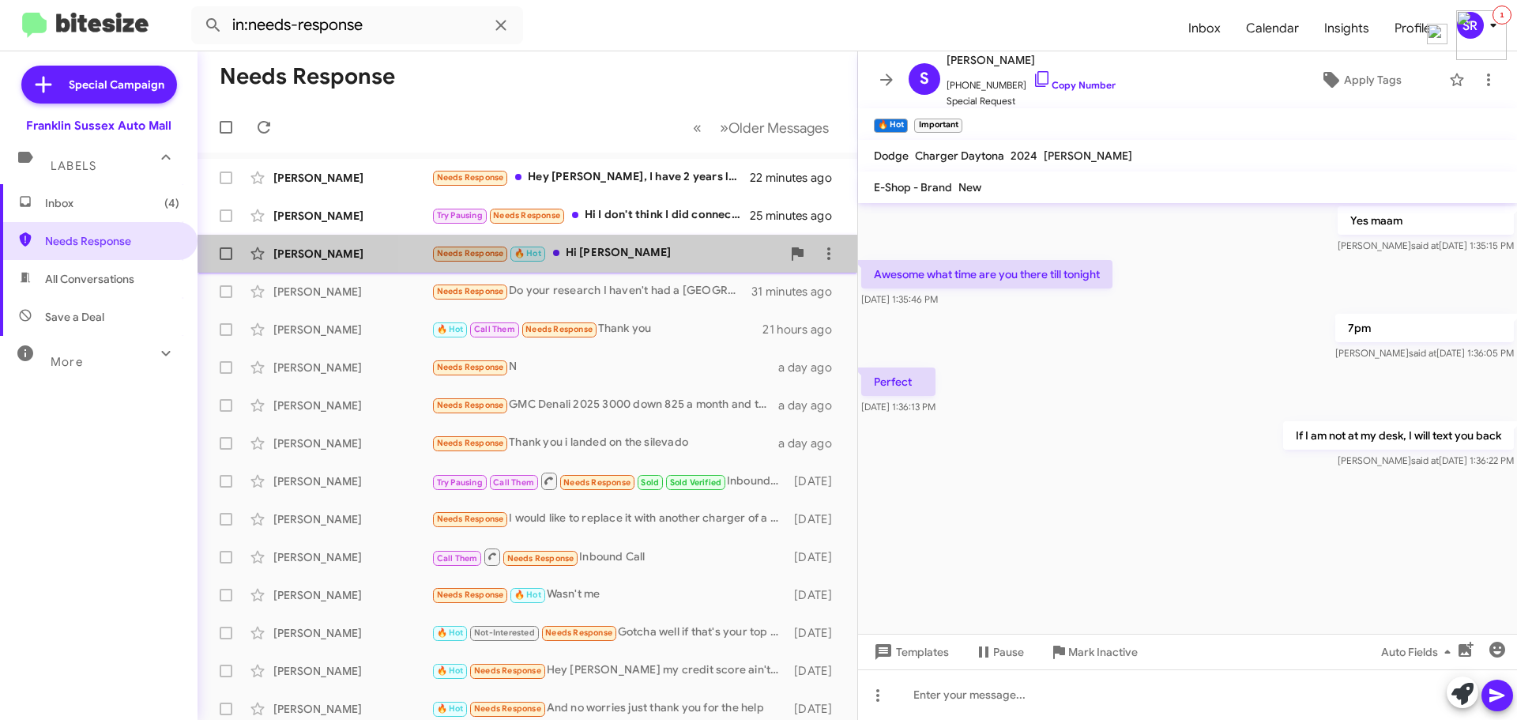
click at [582, 248] on div "Needs Response 🔥 Hot Hi [PERSON_NAME]" at bounding box center [606, 253] width 350 height 18
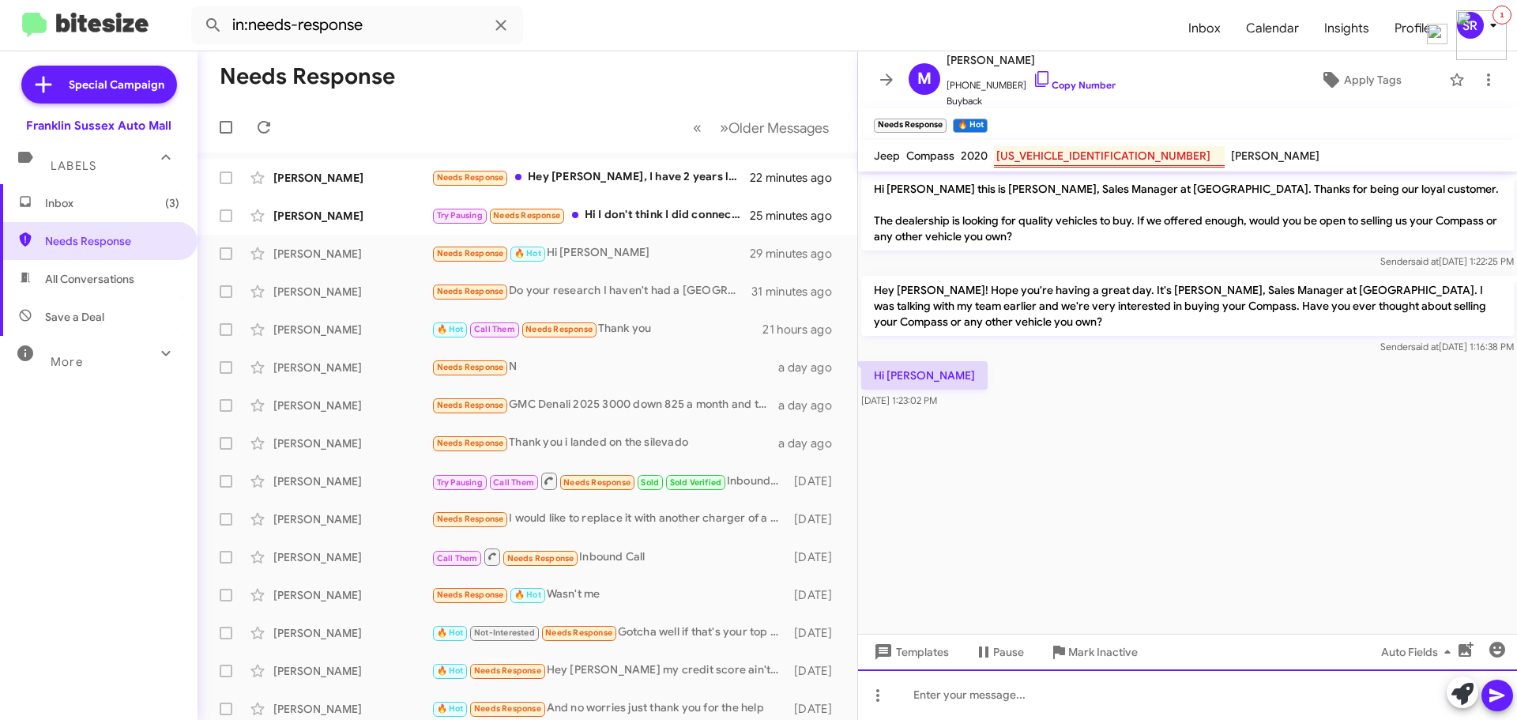
click at [1009, 683] on div at bounding box center [1187, 694] width 659 height 51
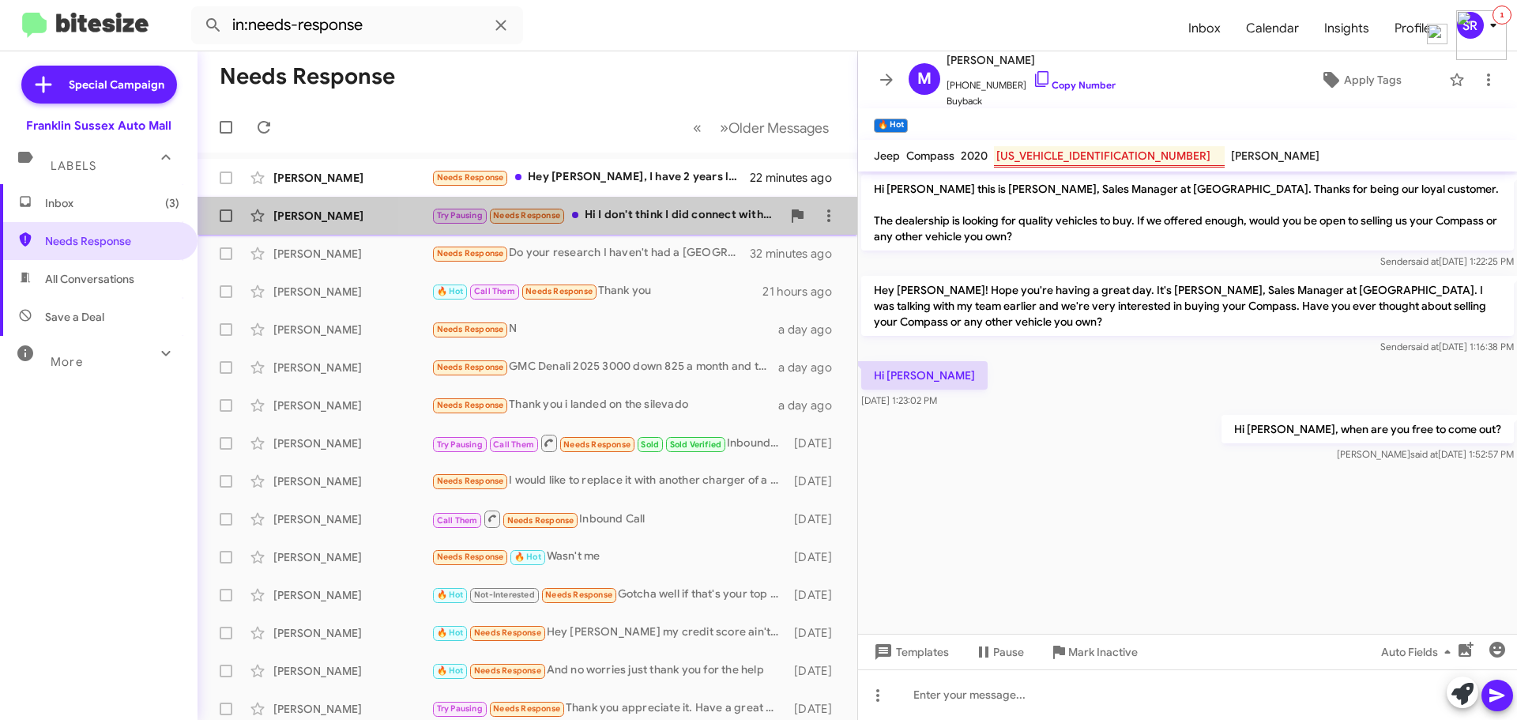
click at [657, 221] on div "Try Pausing Needs Response Hi I don't think I did connect with you . Do you hav…" at bounding box center [606, 215] width 350 height 18
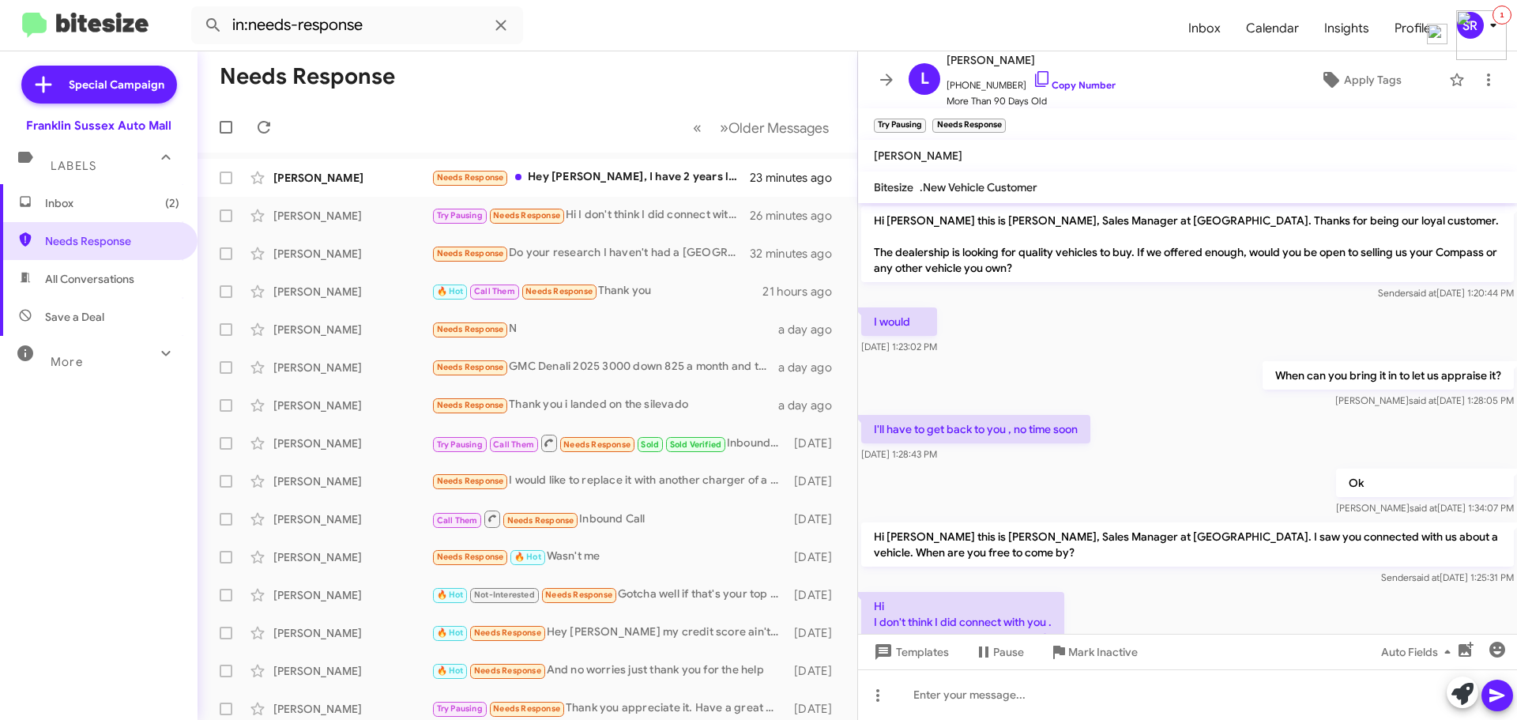
scroll to position [68, 0]
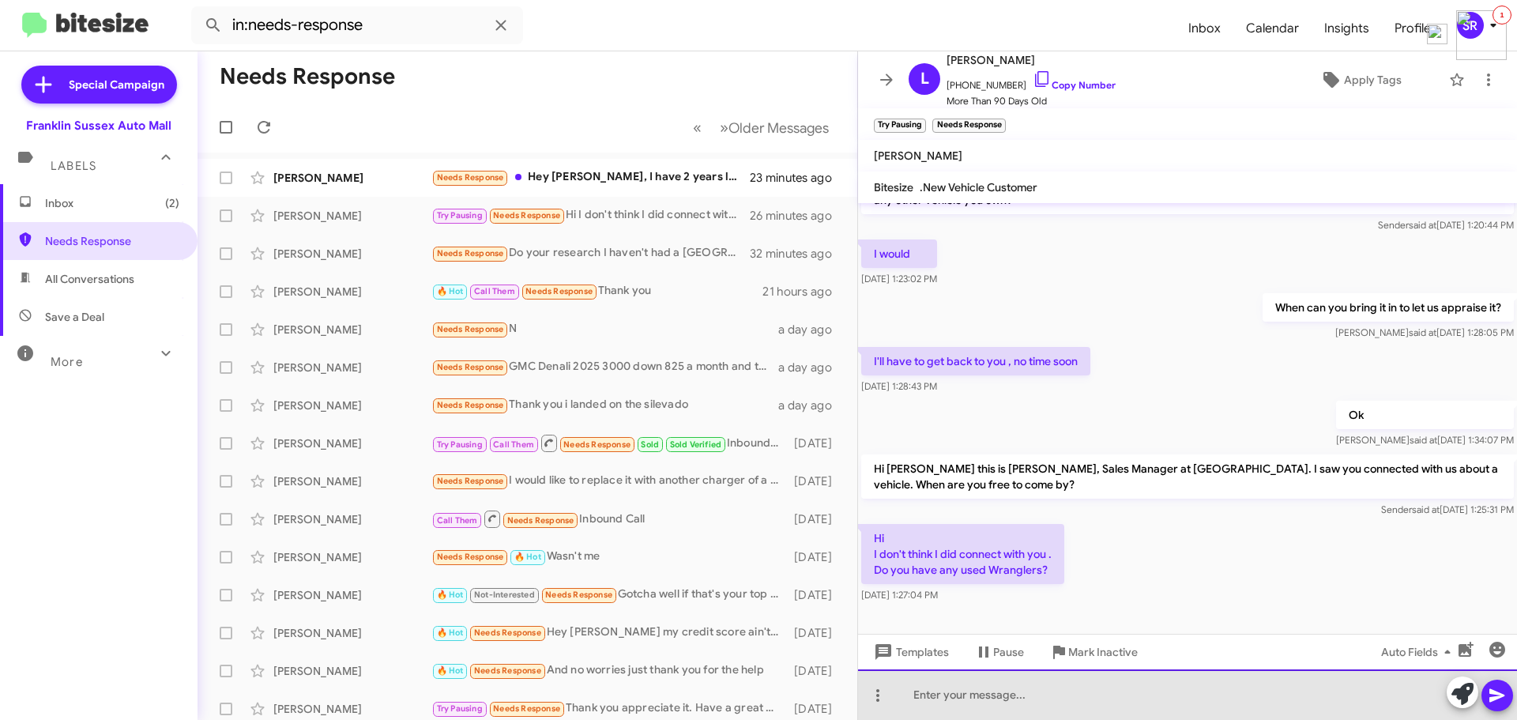
click at [1033, 693] on div at bounding box center [1187, 694] width 659 height 51
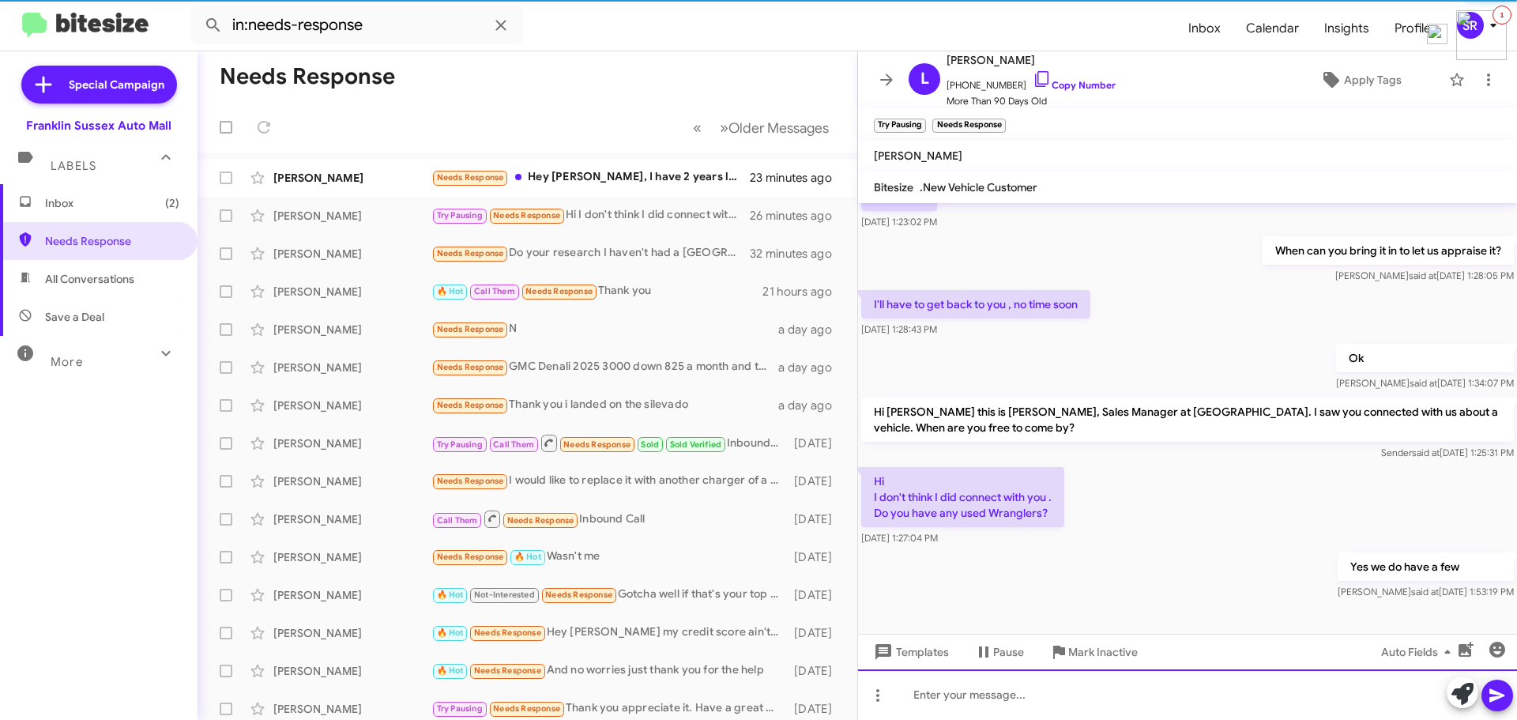
scroll to position [126, 0]
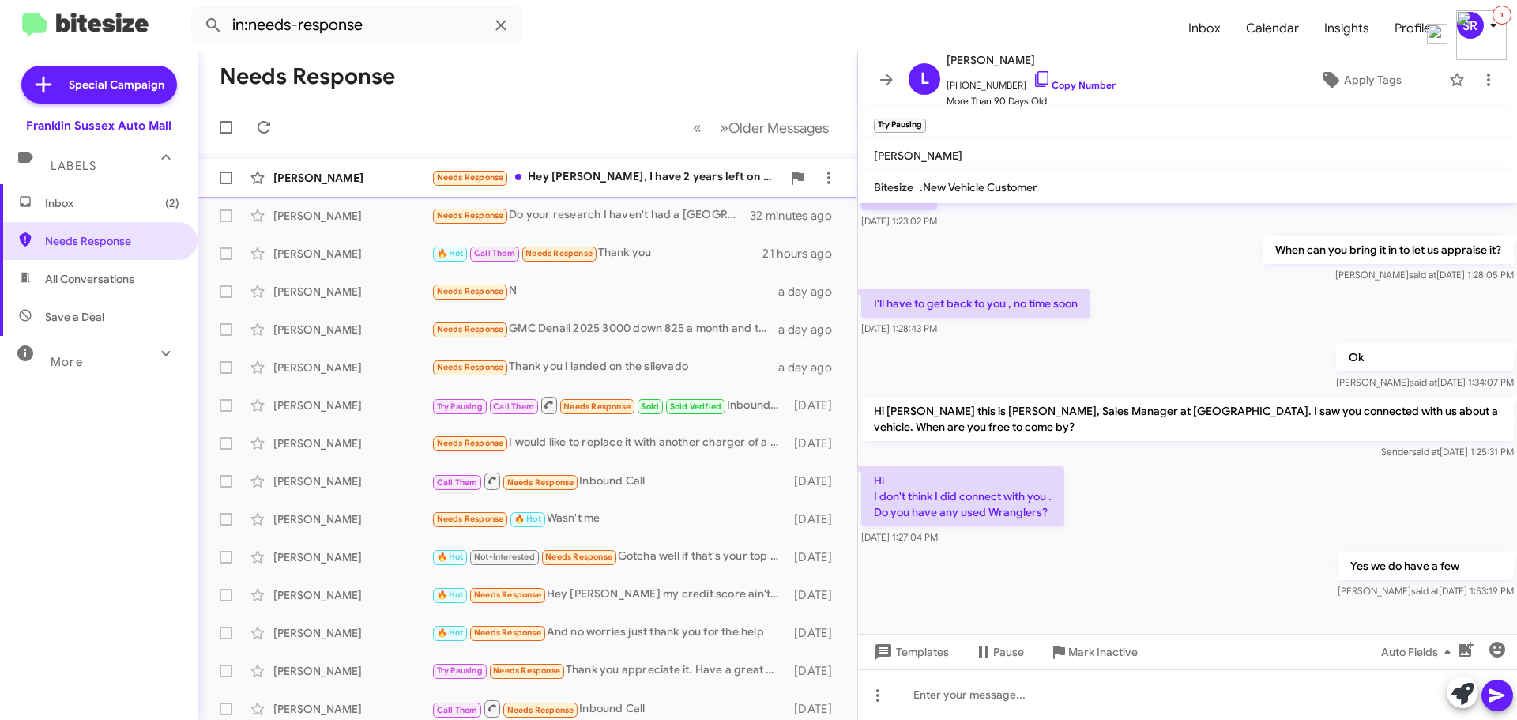
click at [600, 175] on div "Needs Response Hey [PERSON_NAME], I have 2 years left on my lease" at bounding box center [606, 177] width 350 height 18
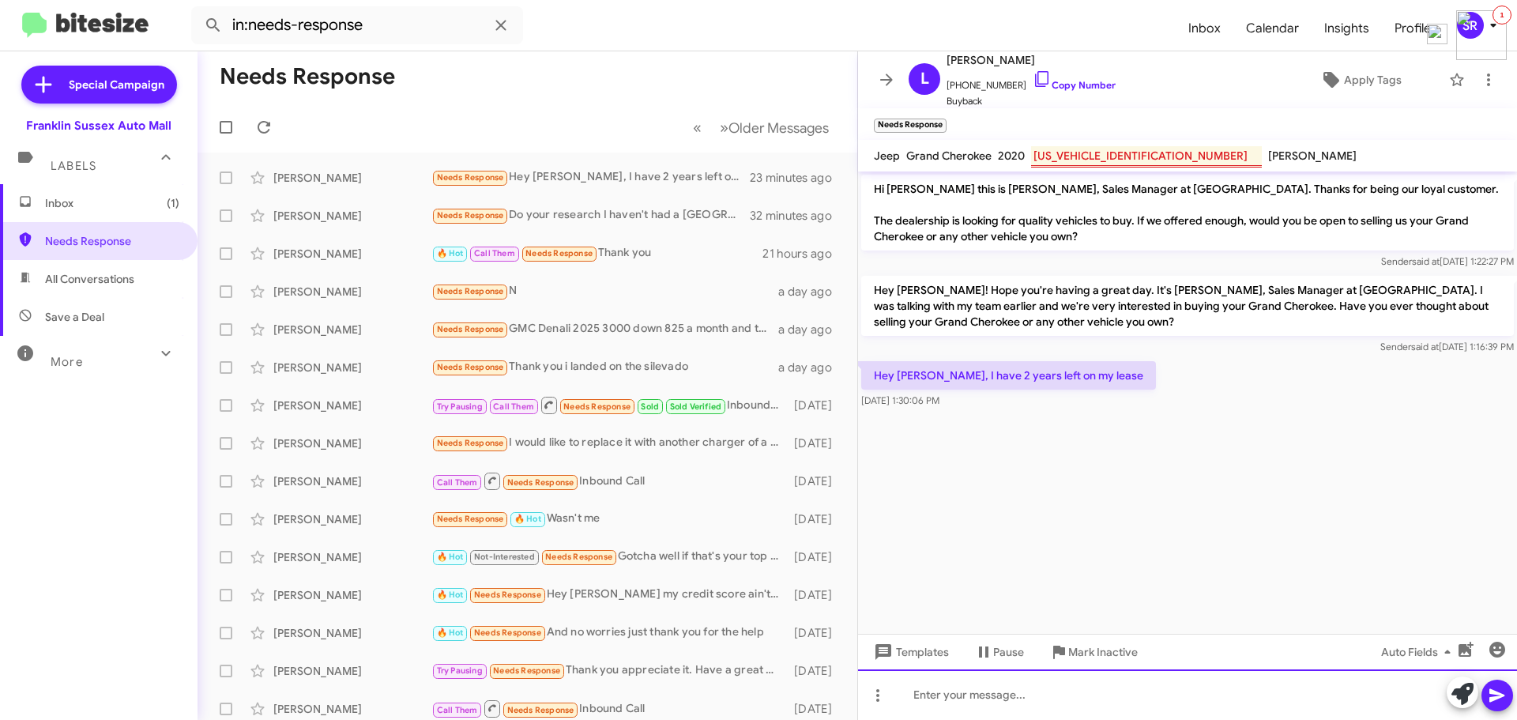
click at [958, 698] on div at bounding box center [1187, 694] width 659 height 51
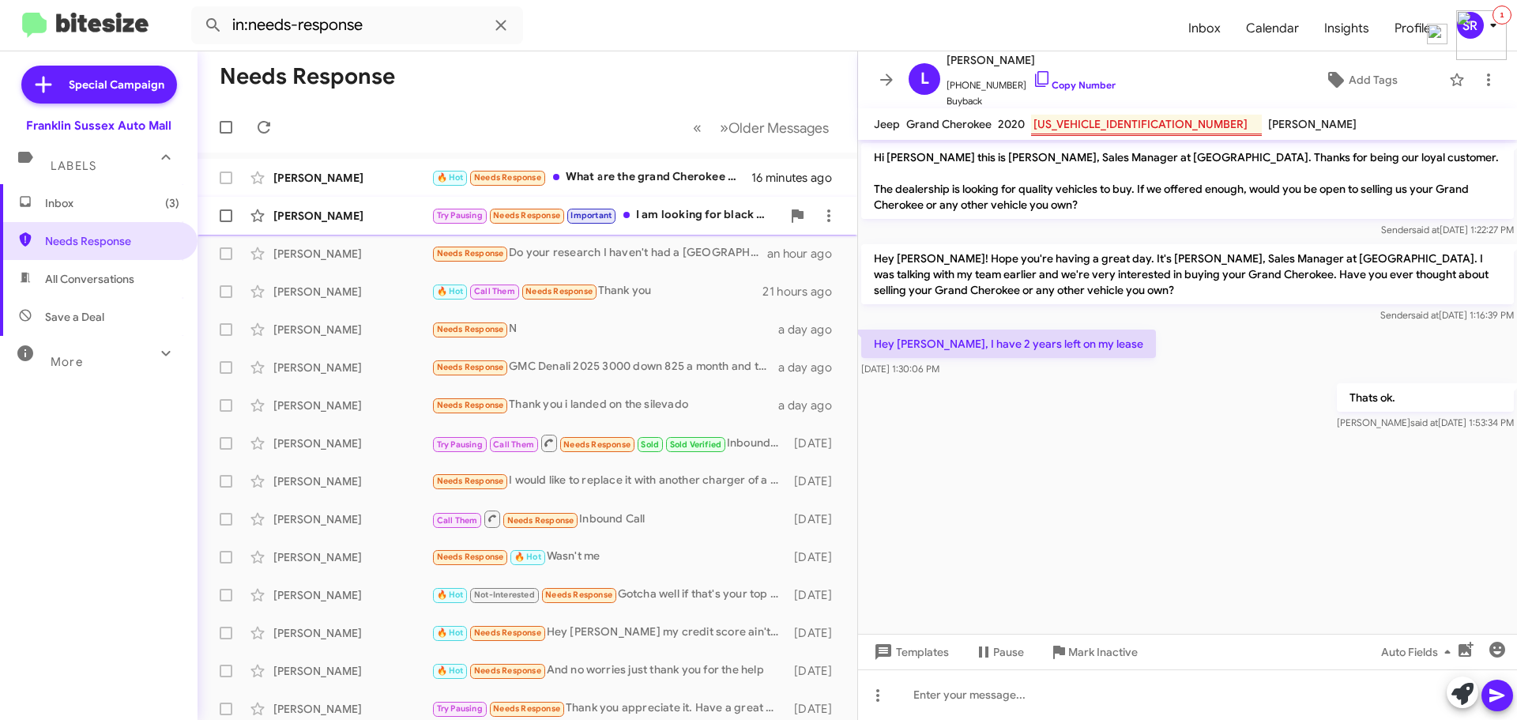
click at [688, 209] on div "Try Pausing Needs Response Important I am looking for black with black leather …" at bounding box center [606, 215] width 350 height 18
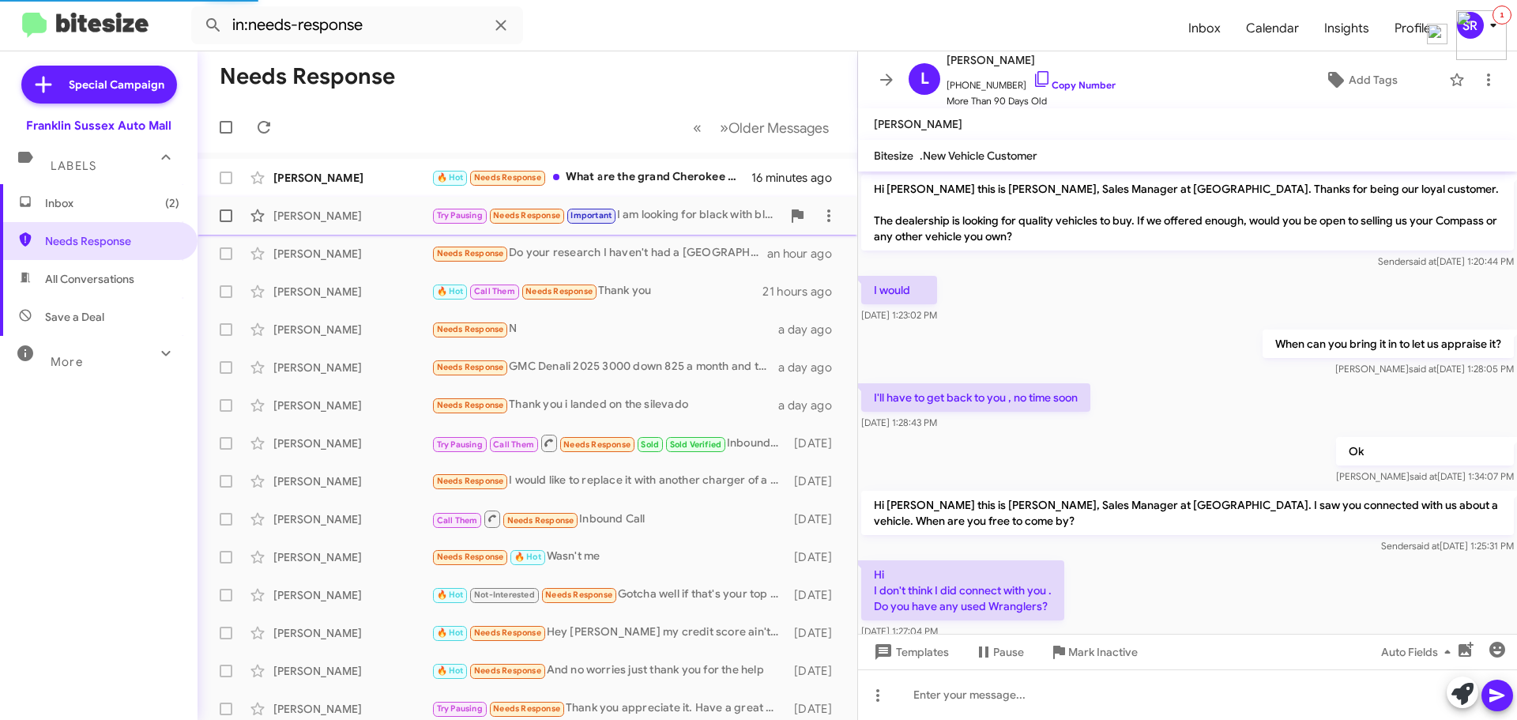
scroll to position [199, 0]
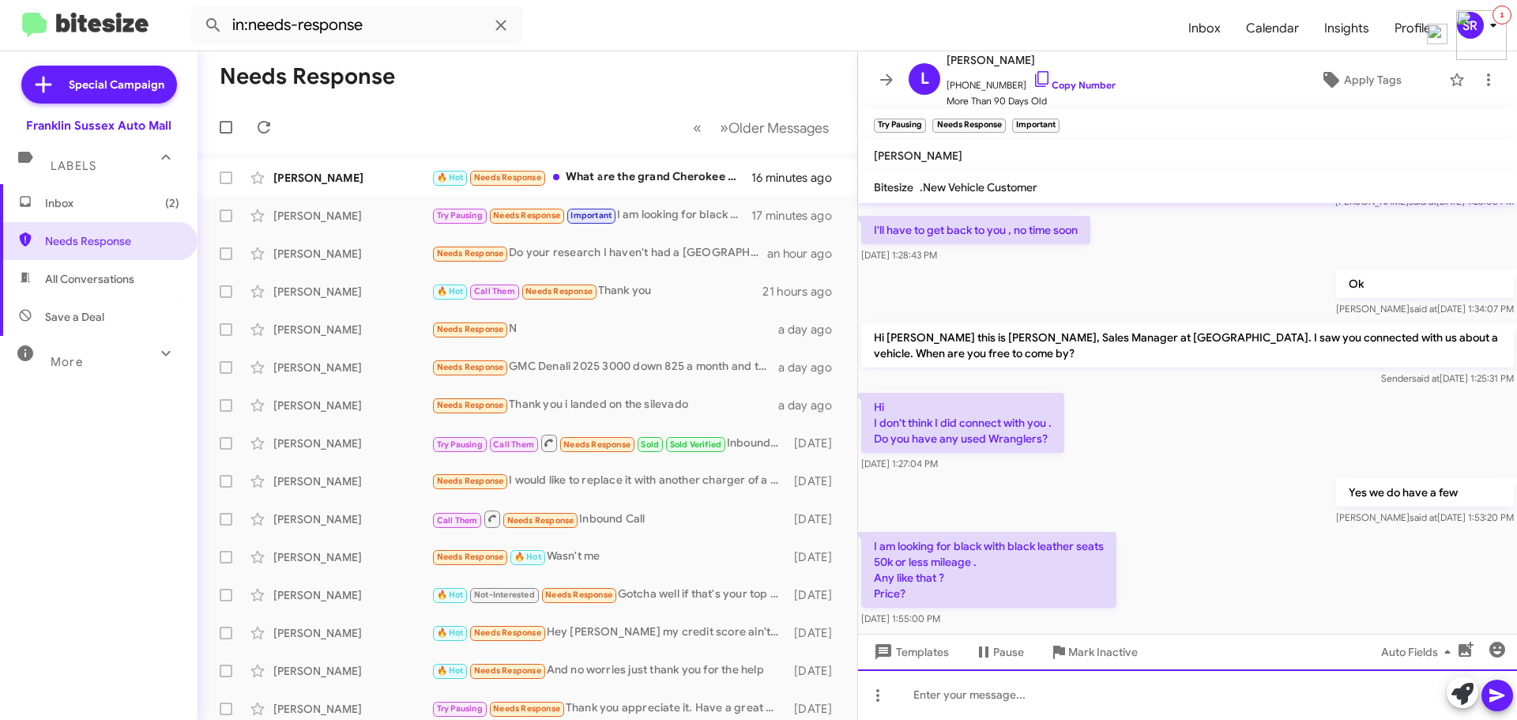
click at [978, 688] on div at bounding box center [1187, 694] width 659 height 51
click at [1004, 691] on div at bounding box center [1187, 694] width 659 height 51
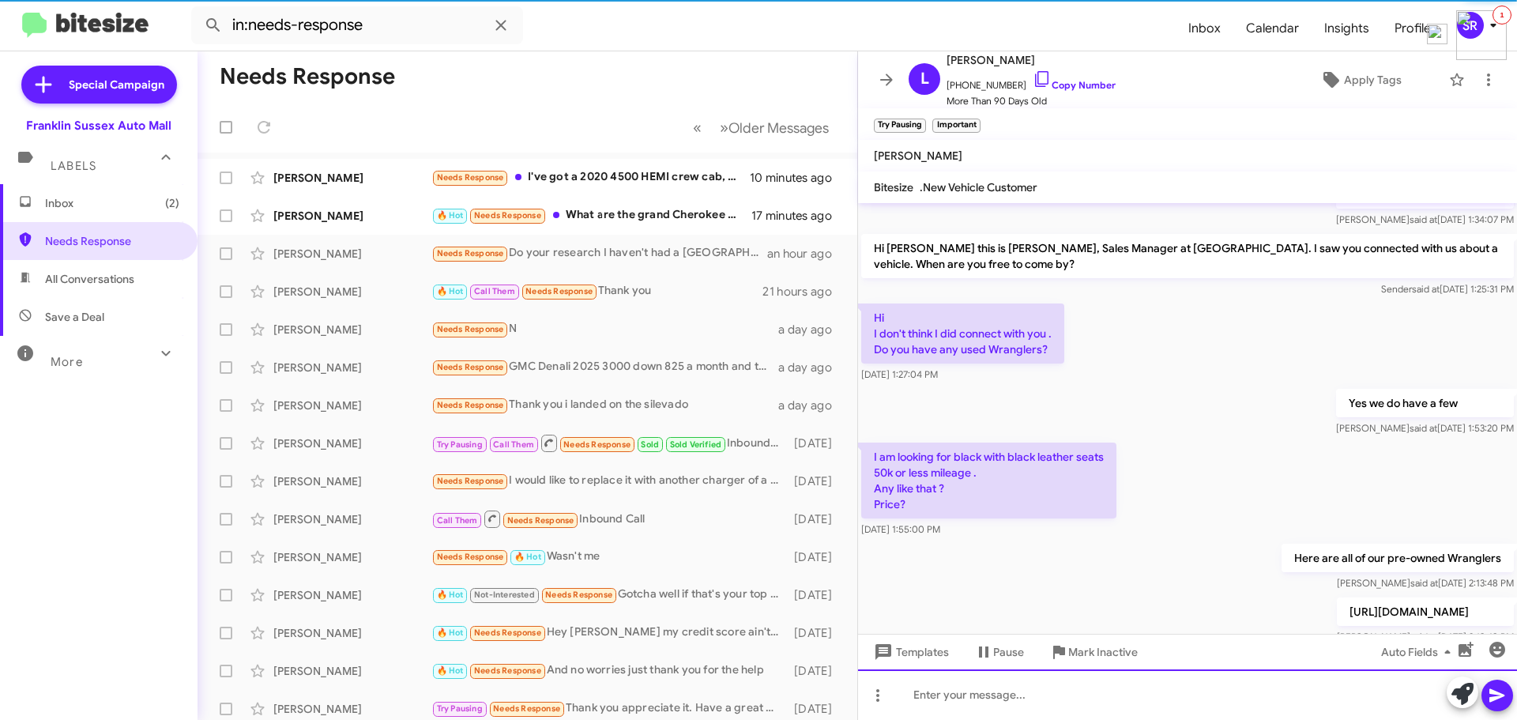
scroll to position [0, 0]
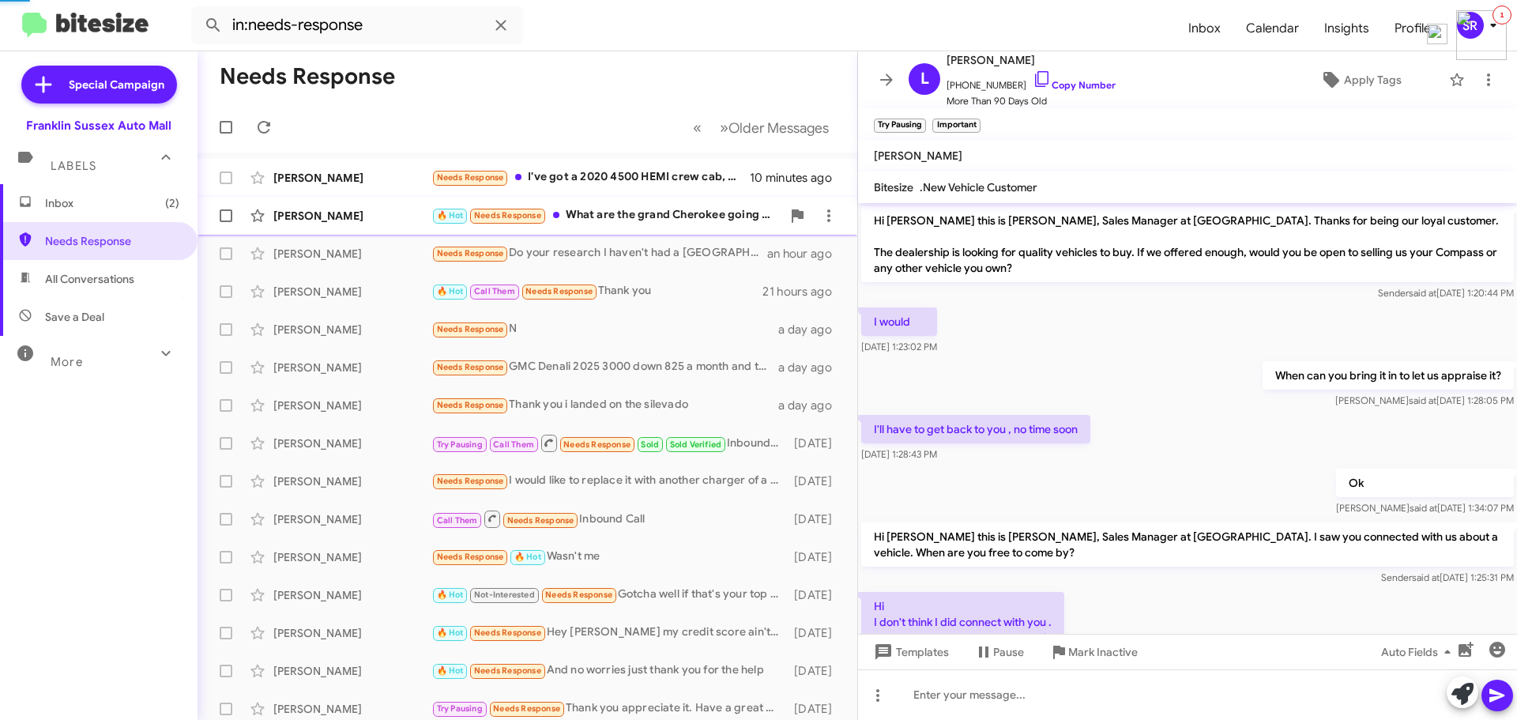
click at [651, 224] on div "🔥 Hot Needs Response What are the grand Cherokee going for to lease?" at bounding box center [606, 215] width 350 height 18
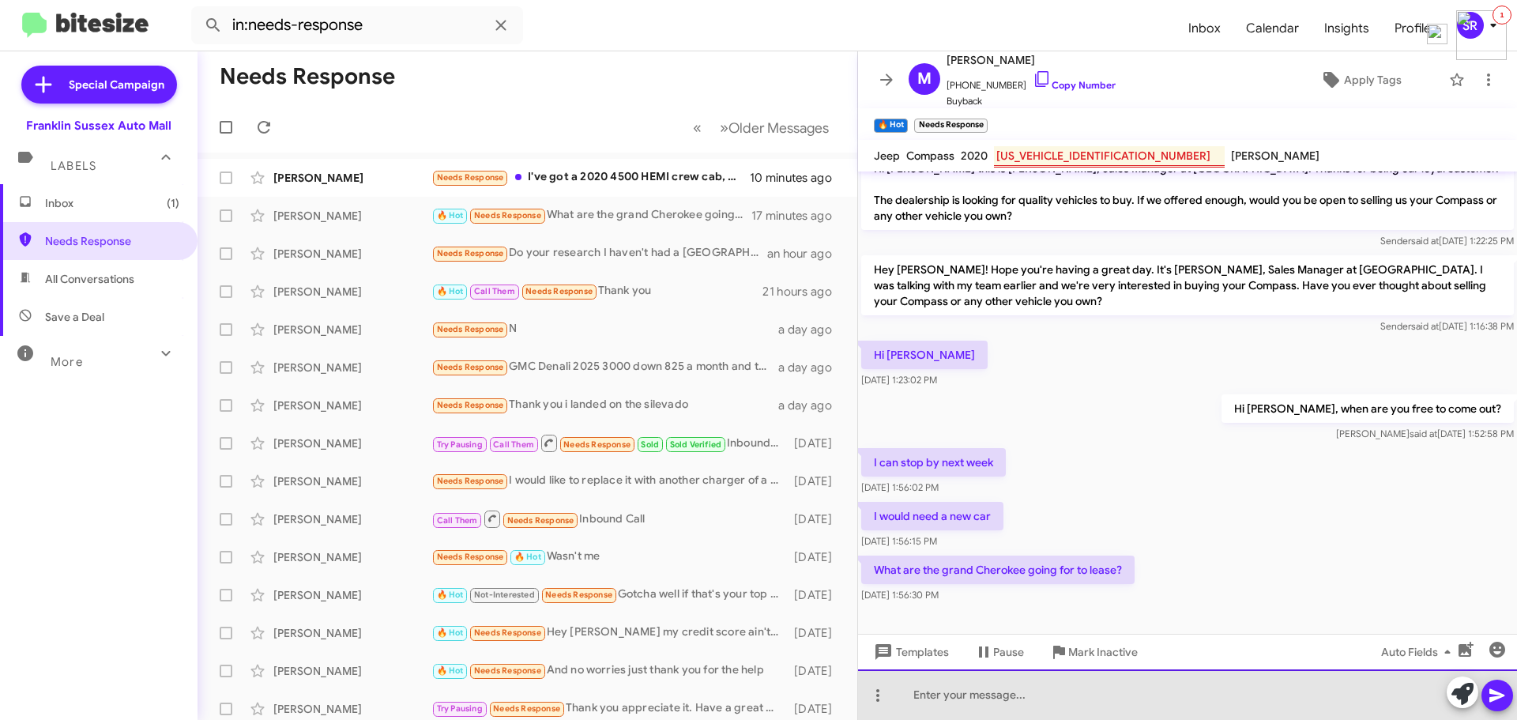
click at [991, 694] on div at bounding box center [1187, 694] width 659 height 51
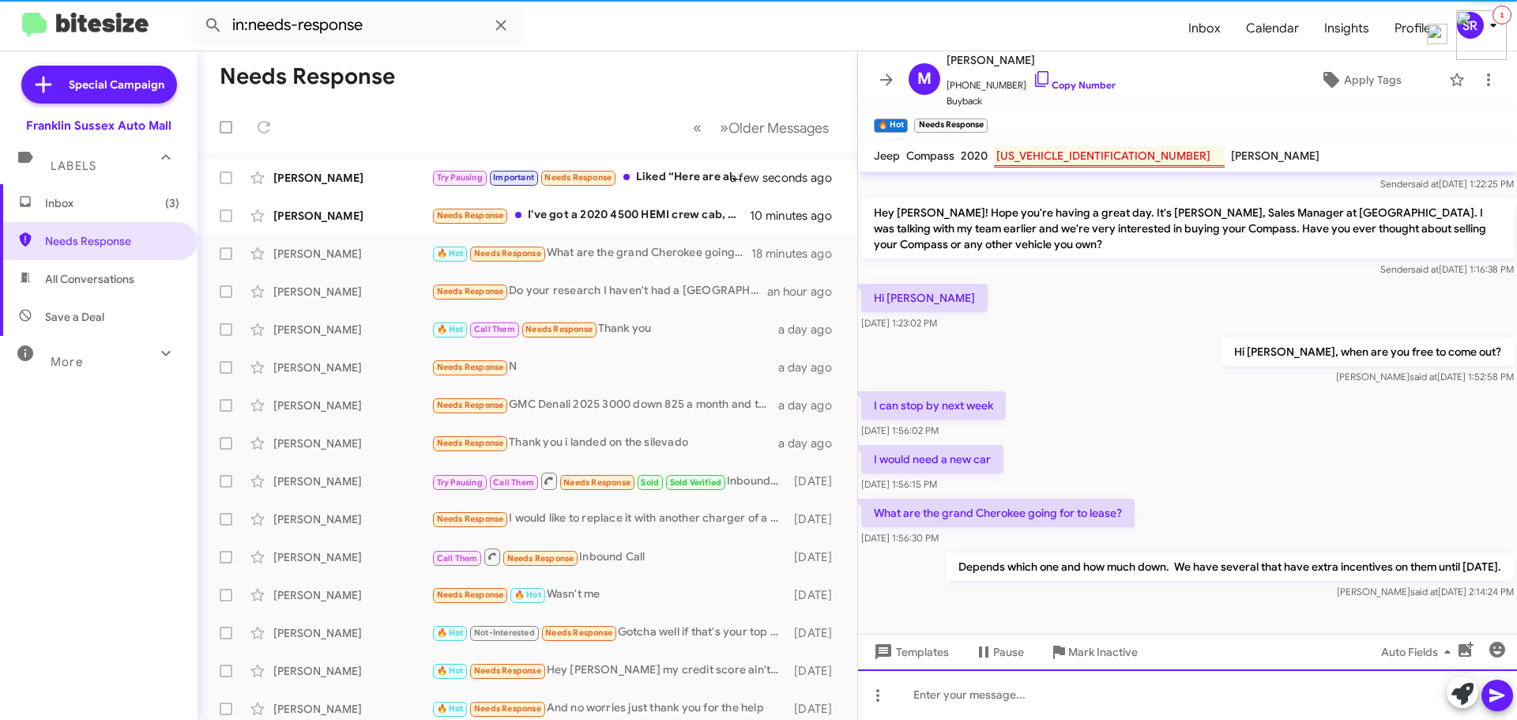
scroll to position [78, 0]
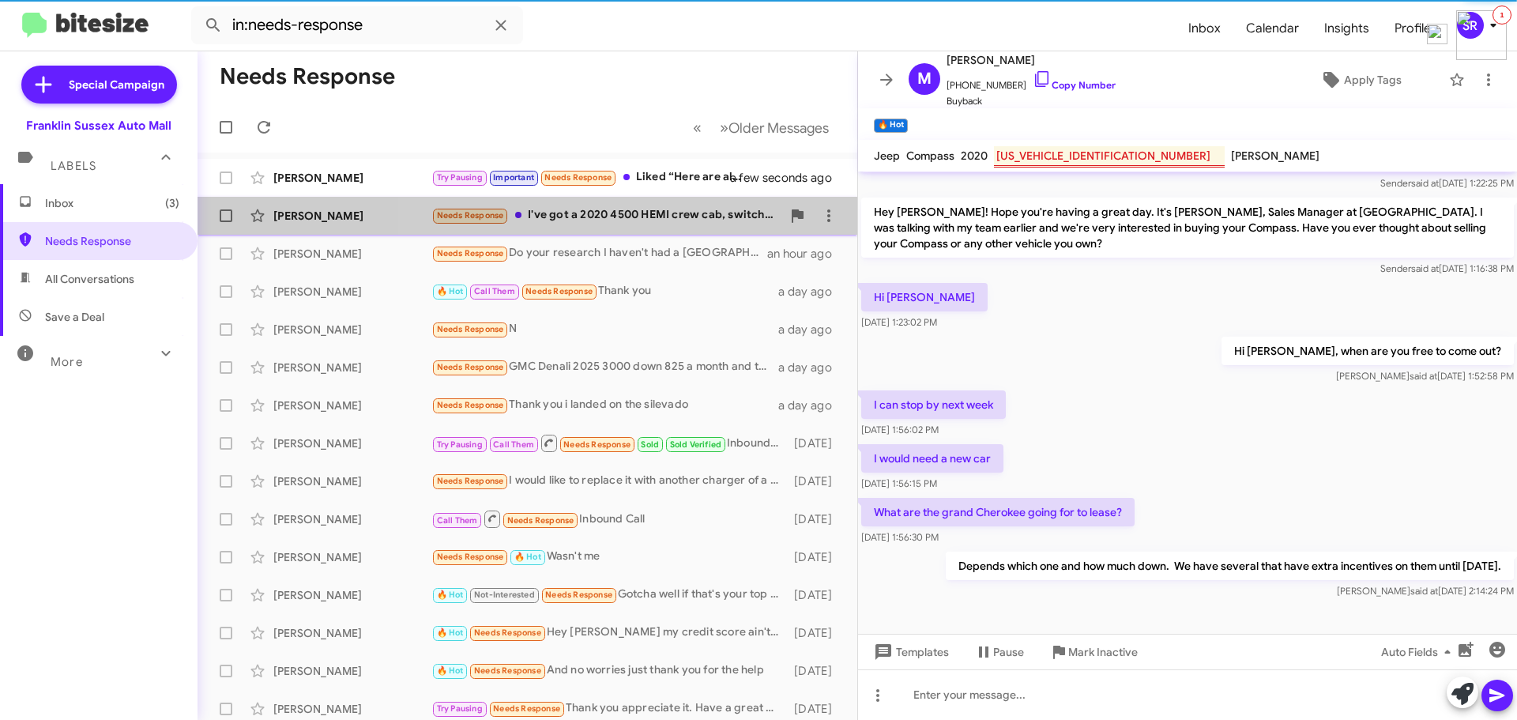
click at [655, 214] on div "Needs Response I've got a 2020 4500 HEMI crew cab, switch -n- go (dumpster & fl…" at bounding box center [606, 215] width 350 height 18
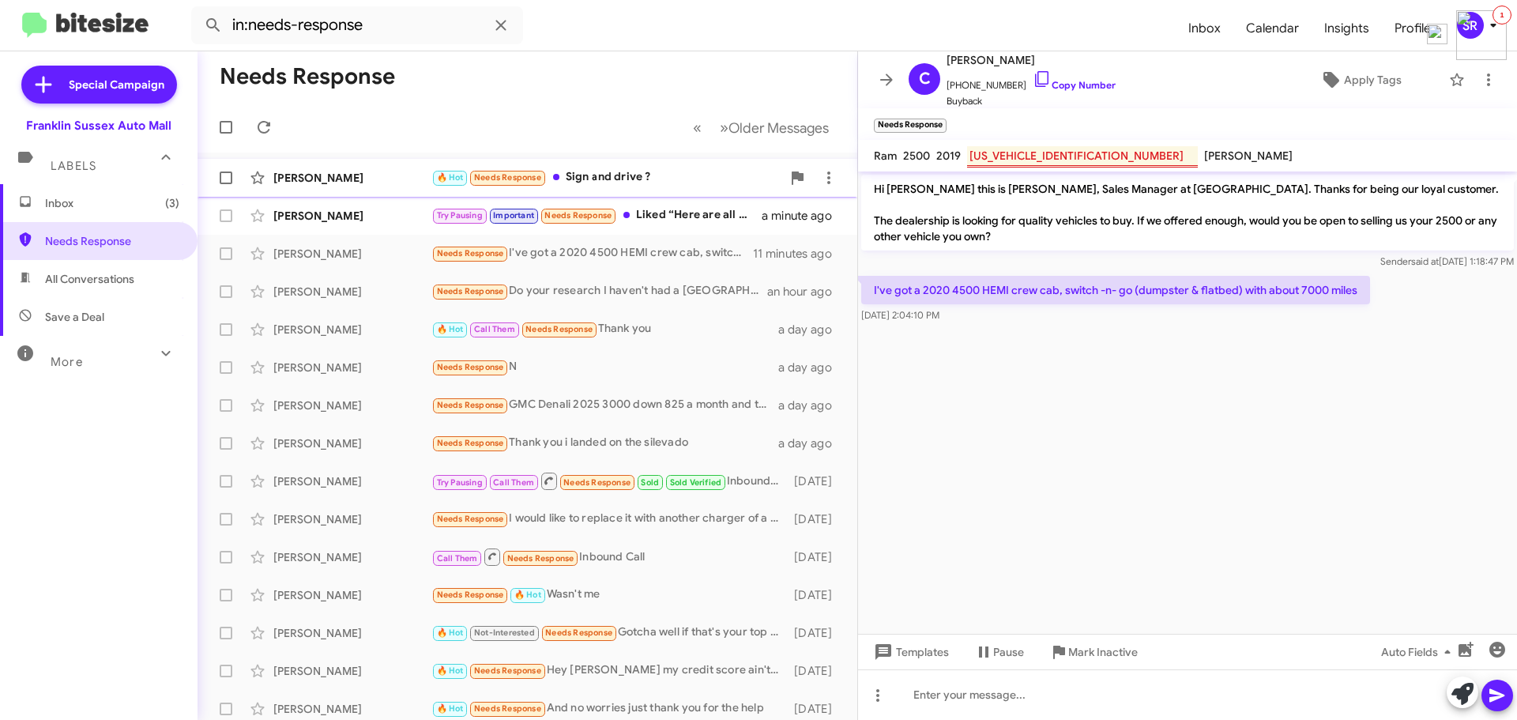
click at [598, 171] on div "🔥 Hot Needs Response Sign and drive ?" at bounding box center [606, 177] width 350 height 18
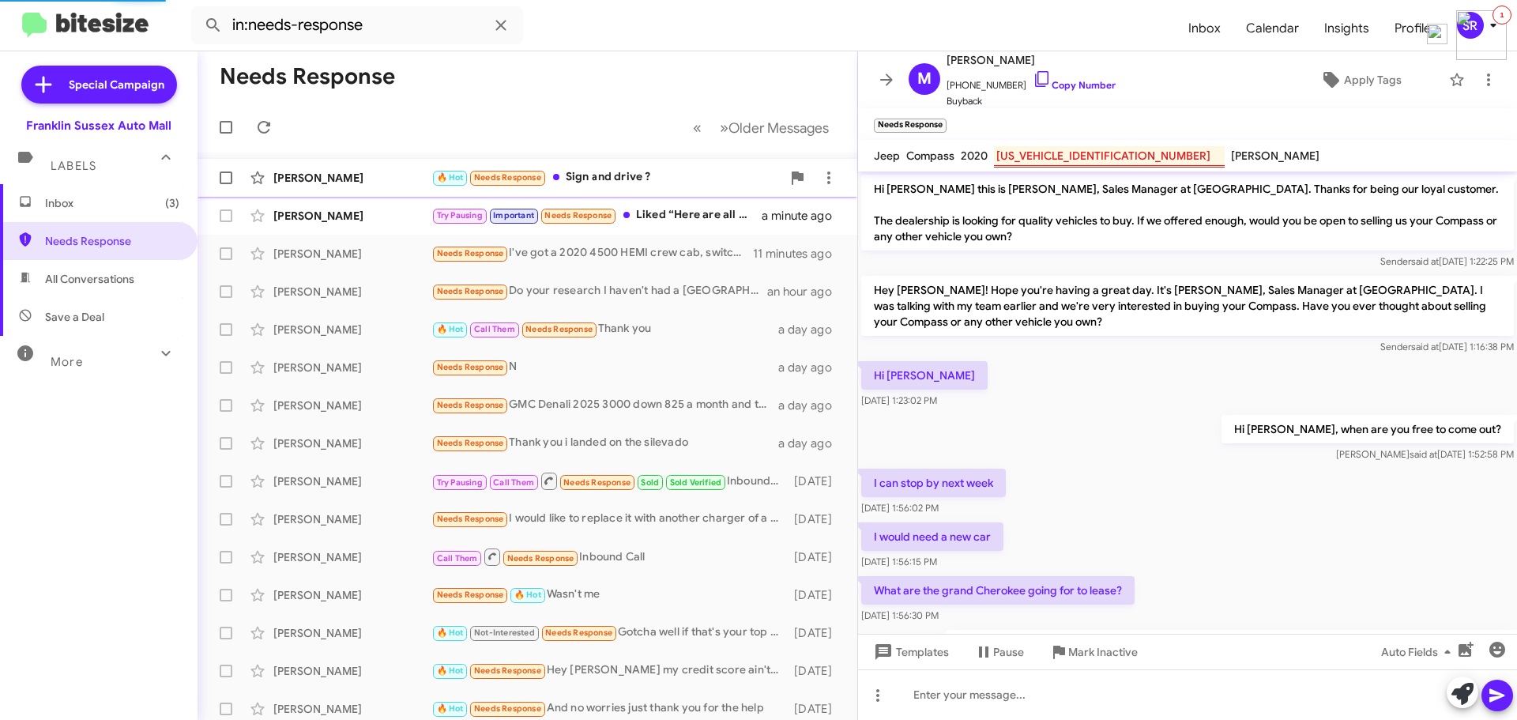
scroll to position [194, 0]
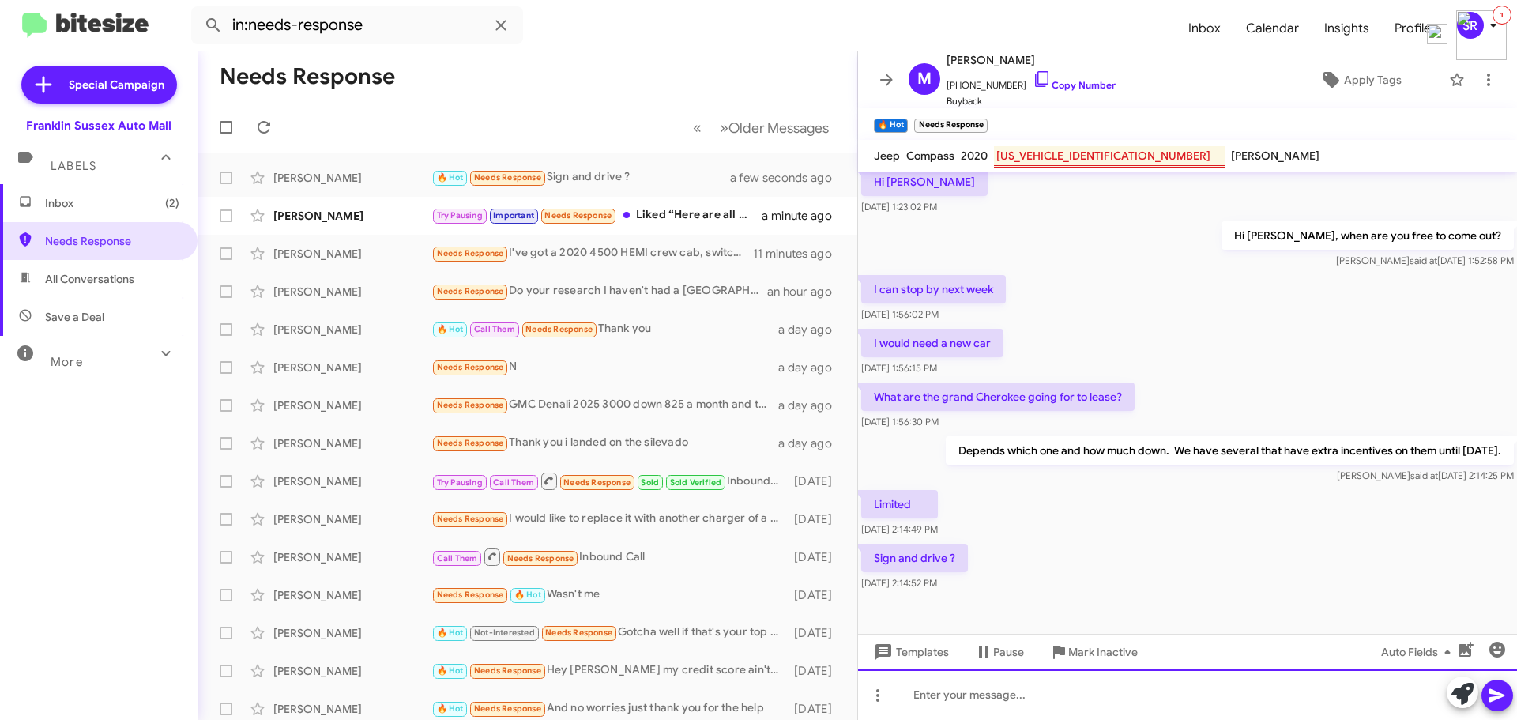
click at [956, 697] on div at bounding box center [1187, 694] width 659 height 51
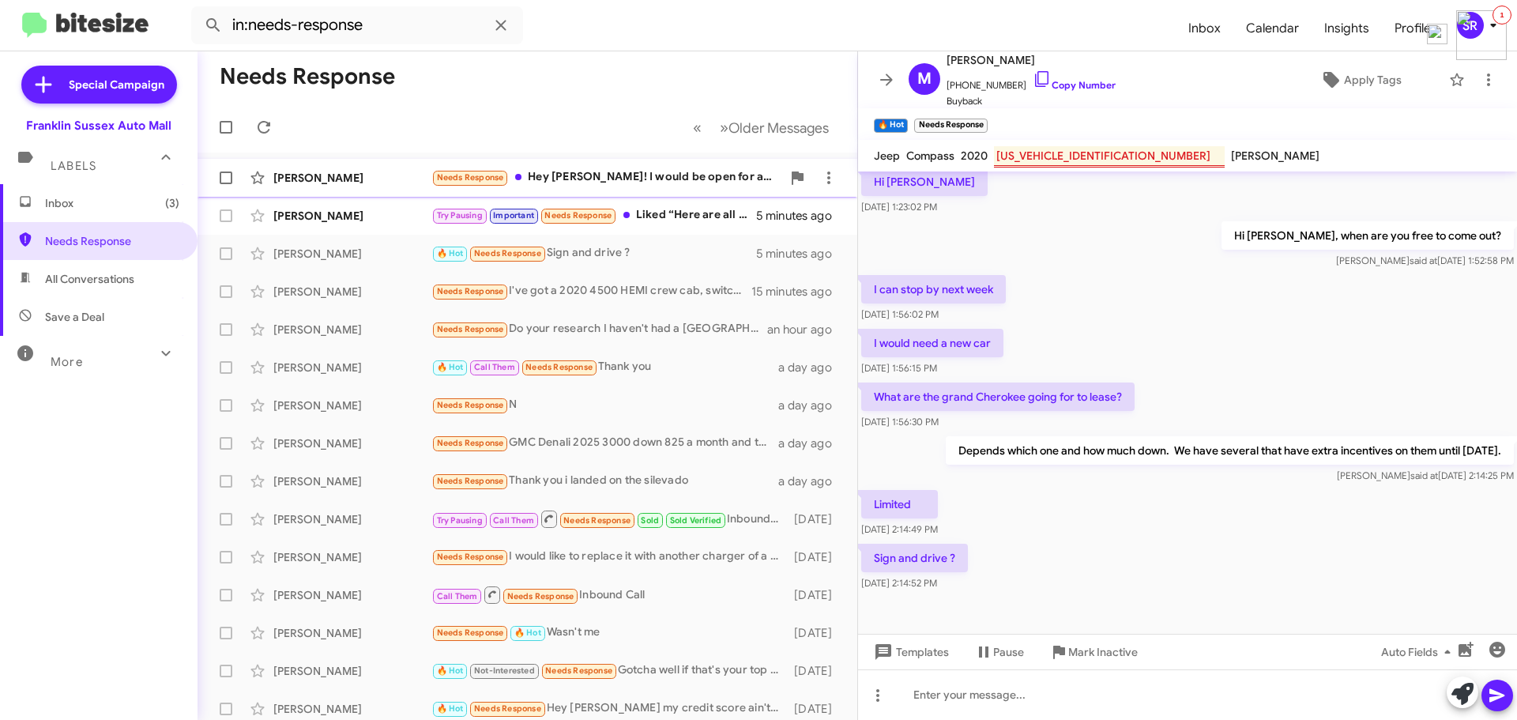
click at [584, 182] on div "Needs Response Hey [PERSON_NAME]! I would be open for a discussion" at bounding box center [606, 177] width 350 height 18
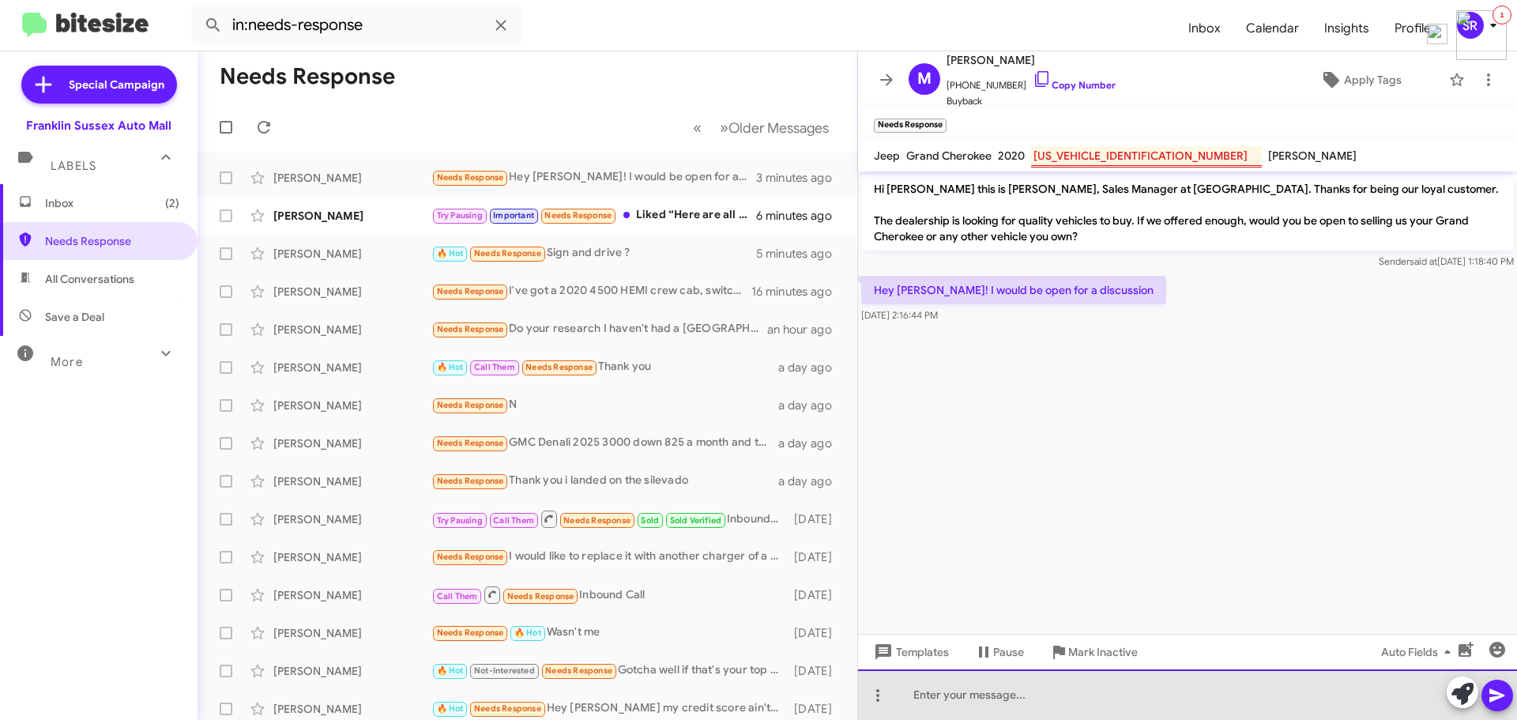
click at [940, 686] on div at bounding box center [1187, 694] width 659 height 51
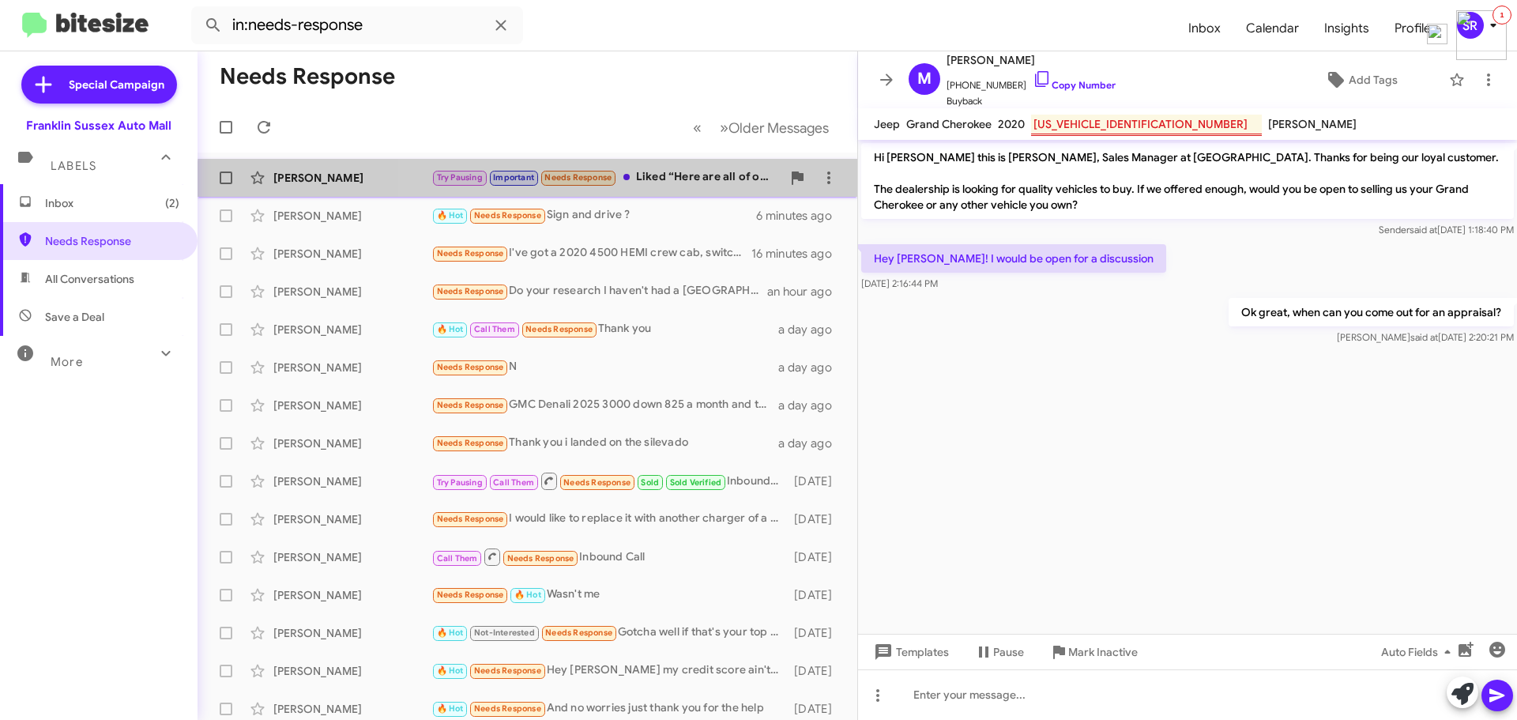
click at [681, 188] on div "[PERSON_NAME] Try Pausing Important Needs Response Liked “Here are all of our p…" at bounding box center [527, 178] width 634 height 32
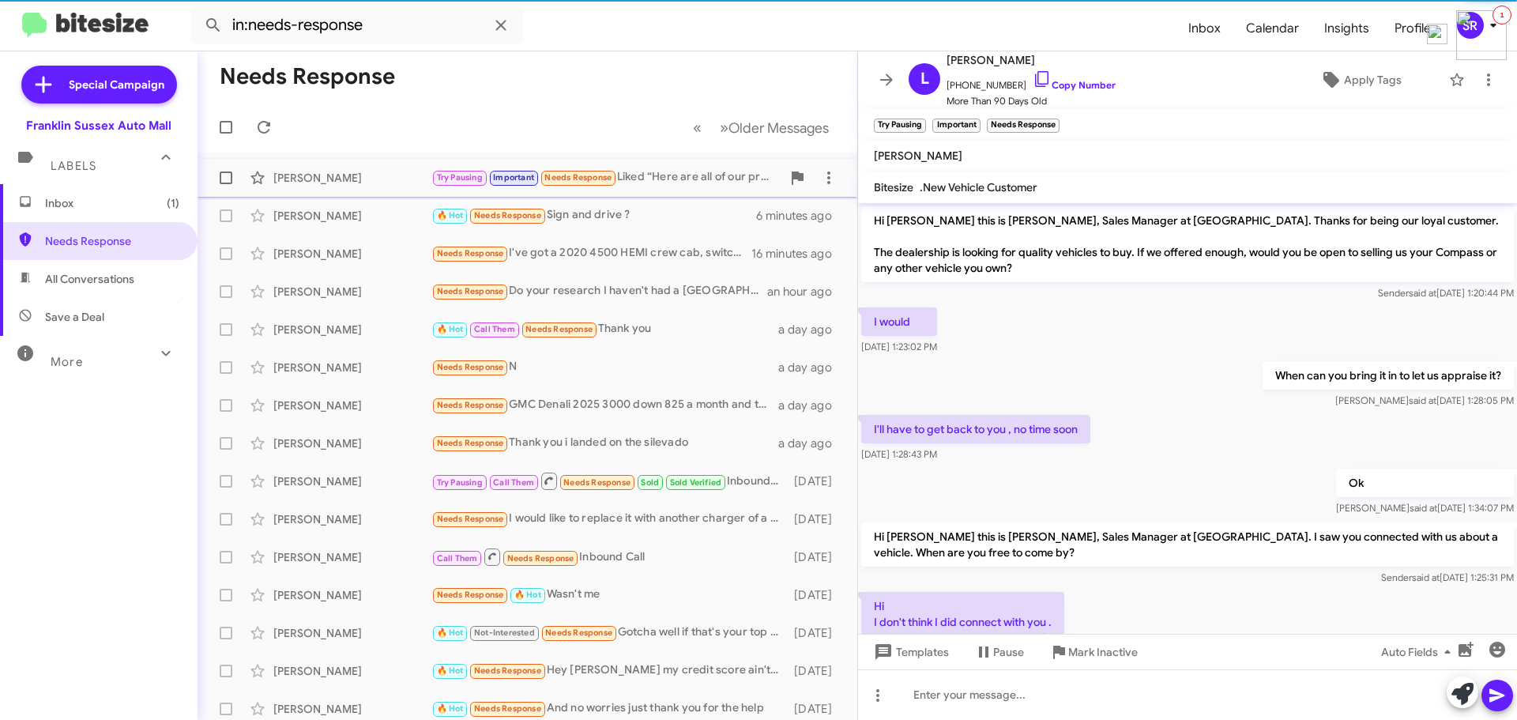
scroll to position [372, 0]
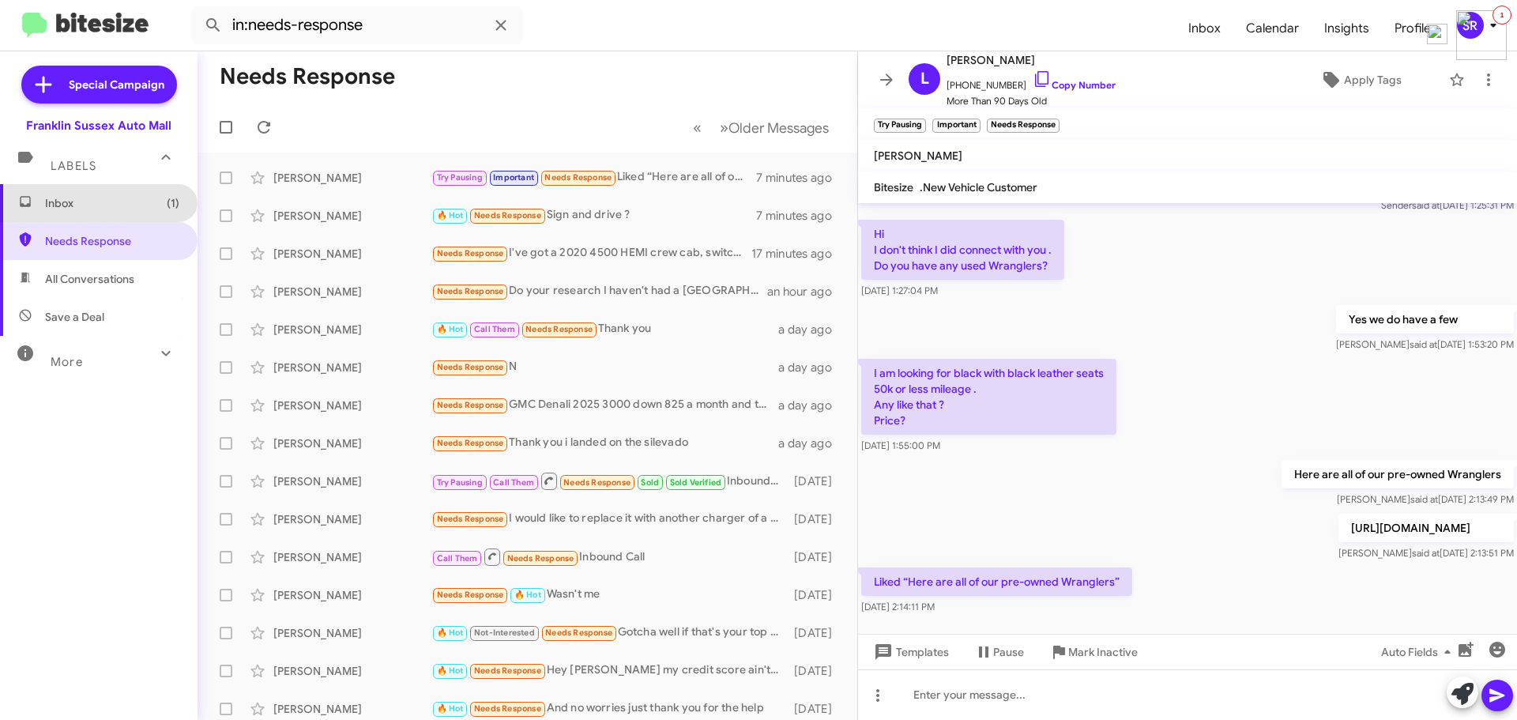
click at [98, 209] on span "Inbox (1)" at bounding box center [112, 203] width 134 height 16
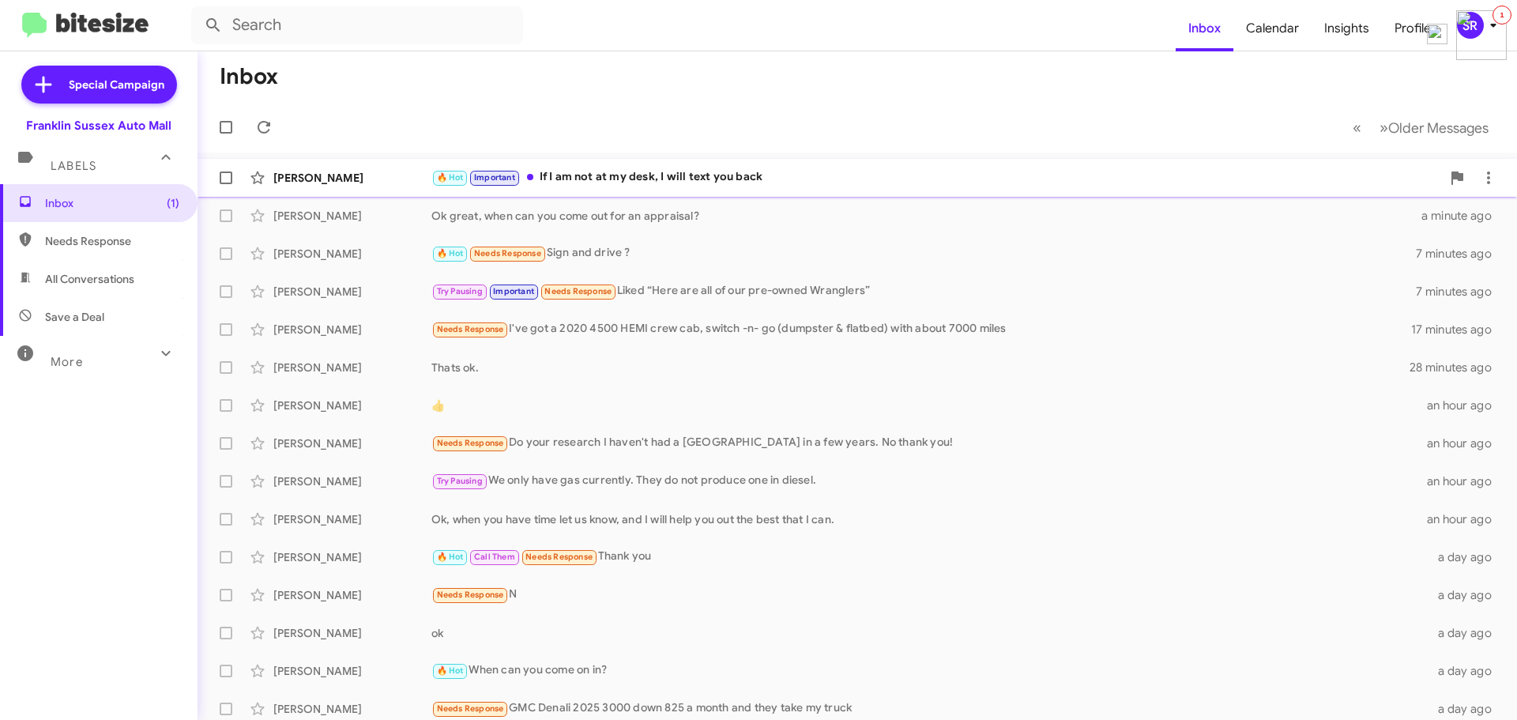
click at [580, 172] on div "🔥 Hot Important If I am not at my desk, I will text you back" at bounding box center [936, 177] width 1010 height 18
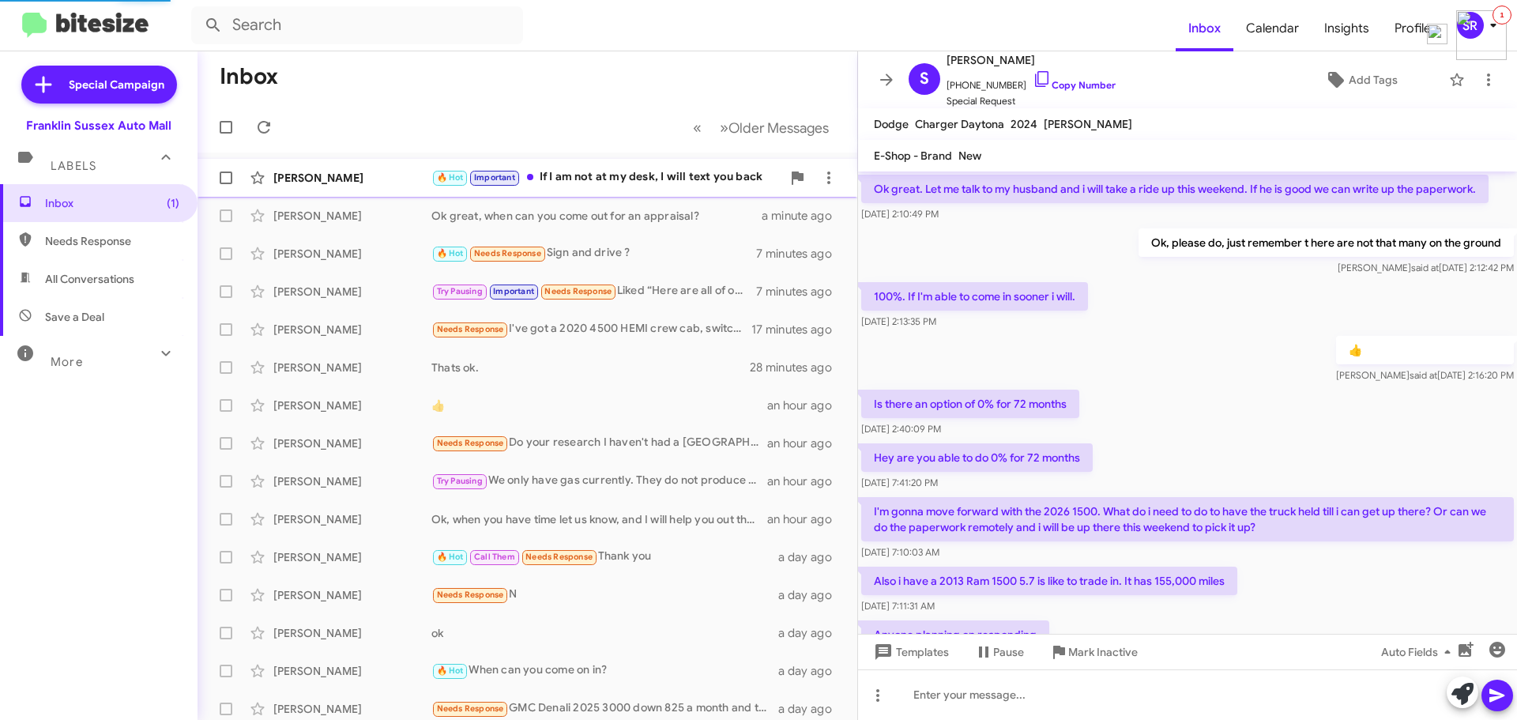
scroll to position [707, 0]
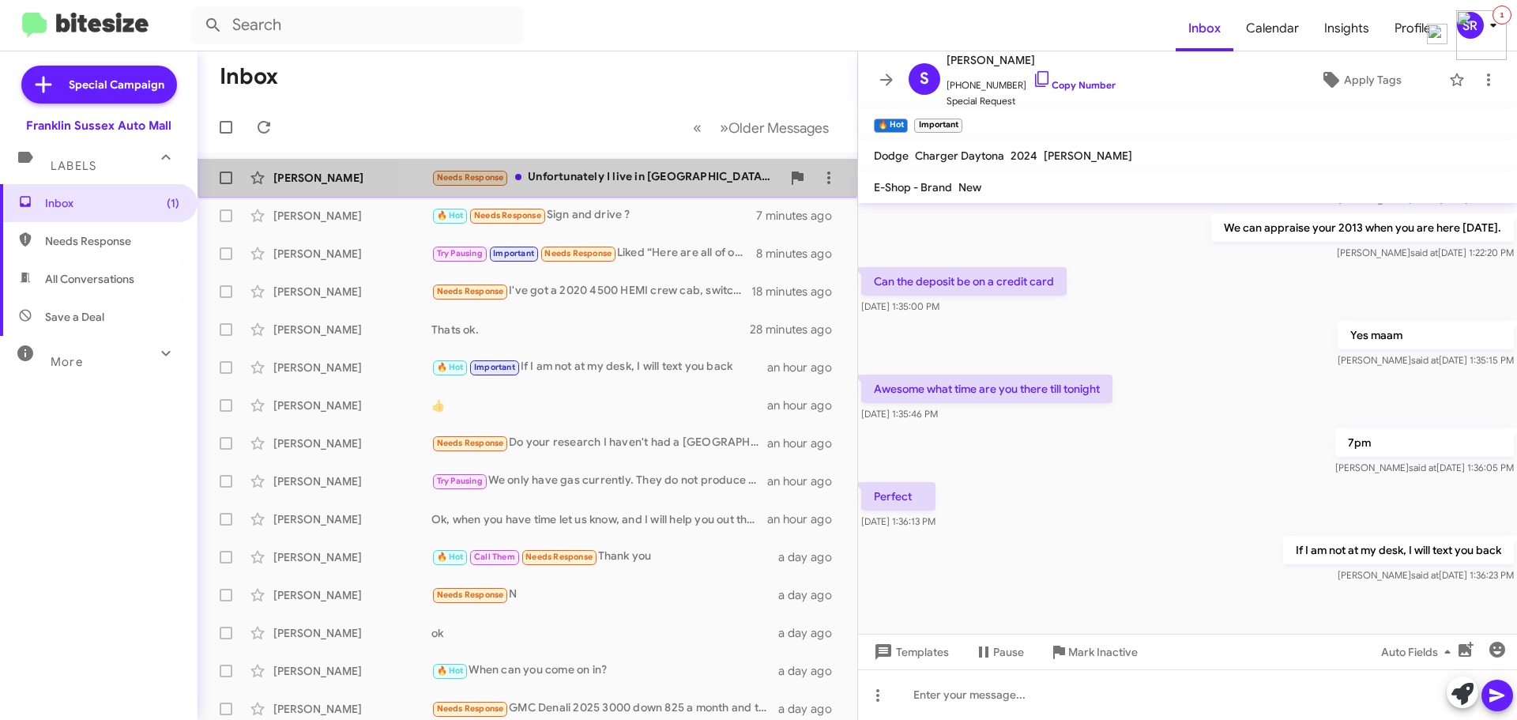
click at [650, 172] on div "Needs Response Unfortunately I live in [GEOGRAPHIC_DATA], [GEOGRAPHIC_DATA] sin…" at bounding box center [606, 177] width 350 height 18
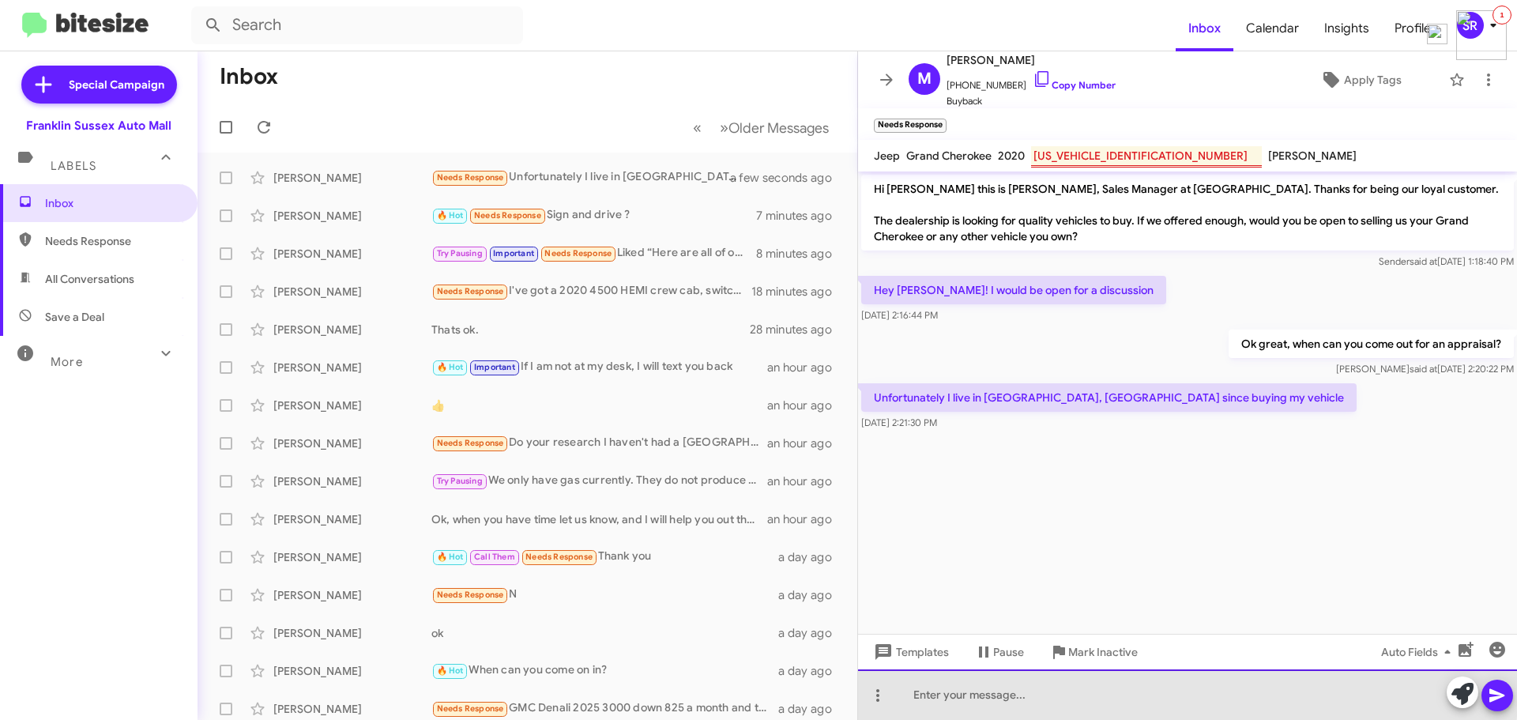
click at [972, 688] on div at bounding box center [1187, 694] width 659 height 51
